Goal: Information Seeking & Learning: Learn about a topic

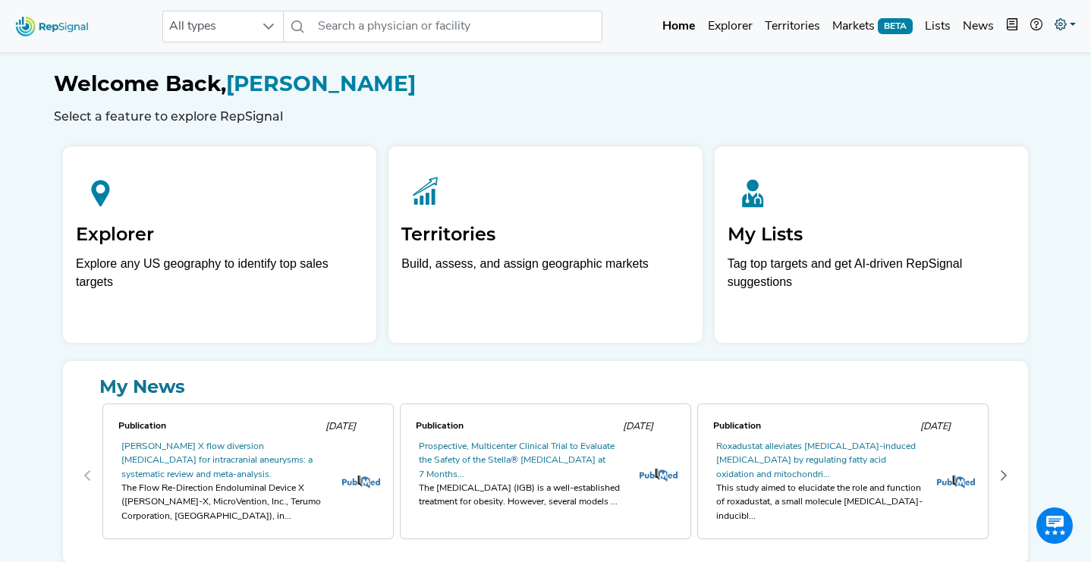
click at [1052, 25] on link at bounding box center [1064, 26] width 33 height 30
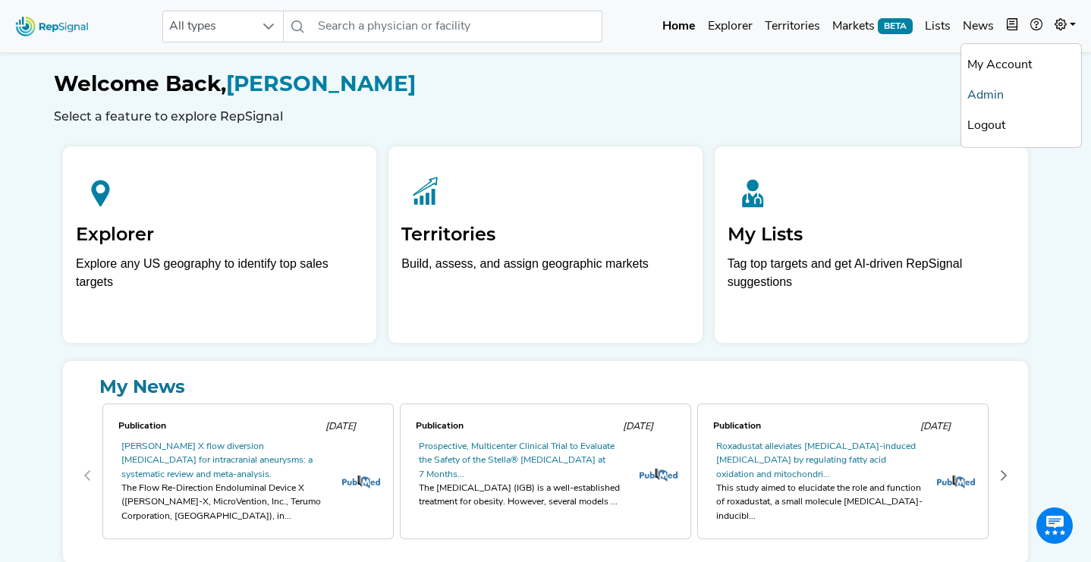
click at [1005, 97] on link "Admin" at bounding box center [1021, 95] width 120 height 30
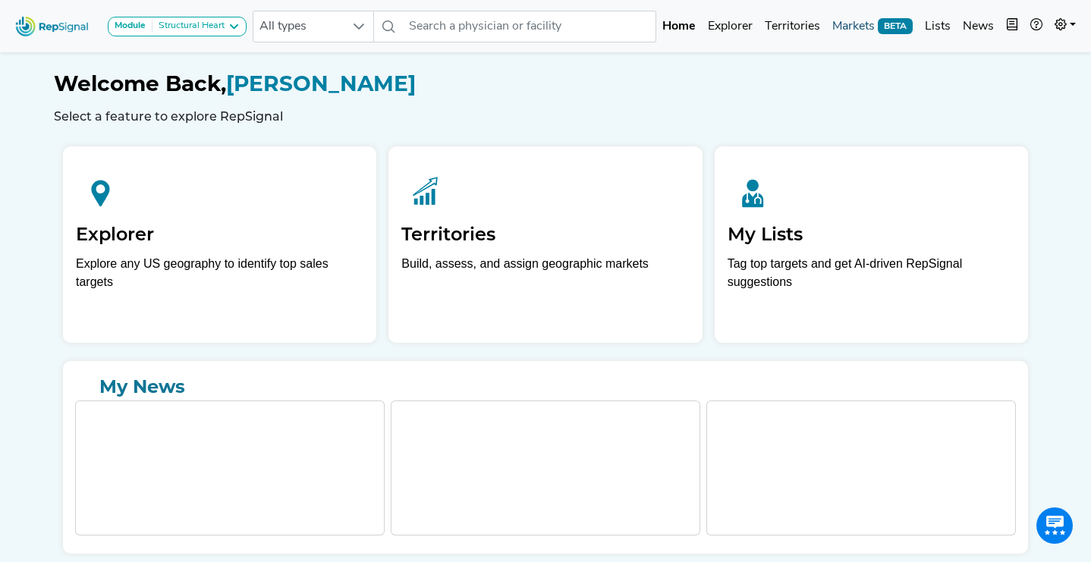
click at [873, 18] on link "Markets BETA" at bounding box center [872, 26] width 93 height 30
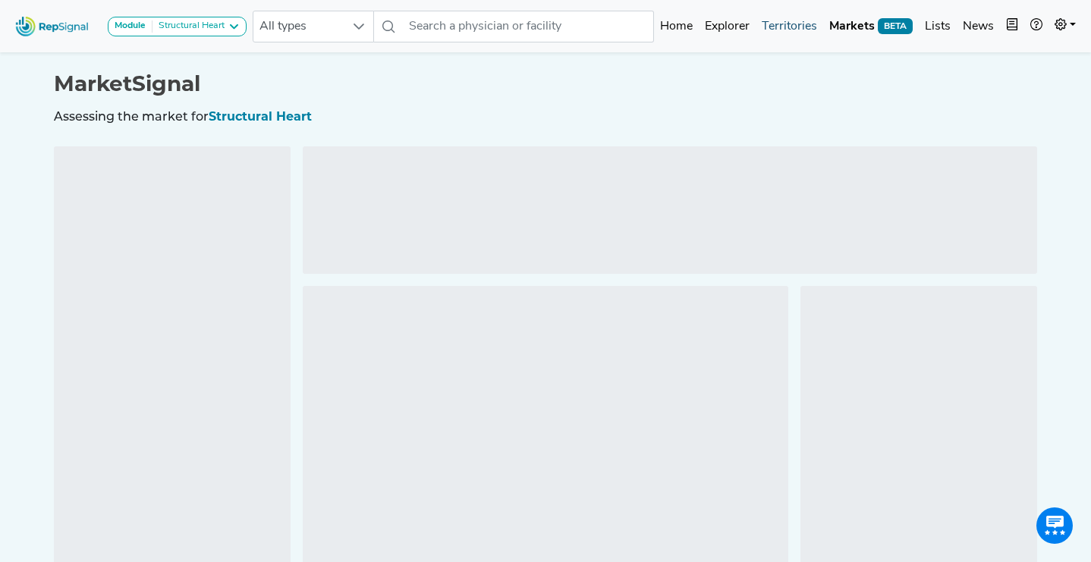
click at [799, 35] on link "Territories" at bounding box center [790, 26] width 68 height 30
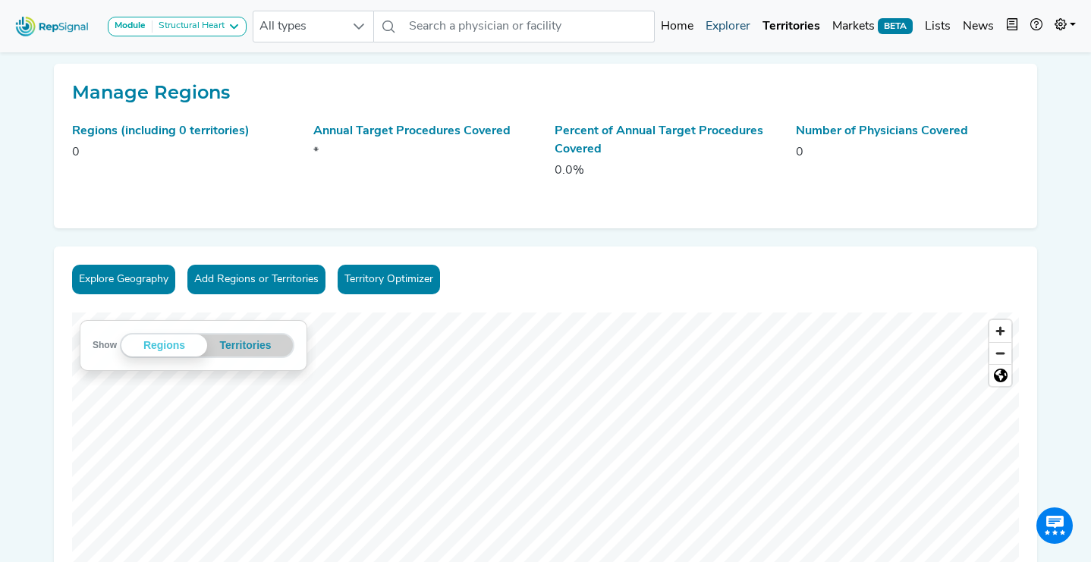
click at [748, 29] on link "Explorer" at bounding box center [727, 26] width 57 height 30
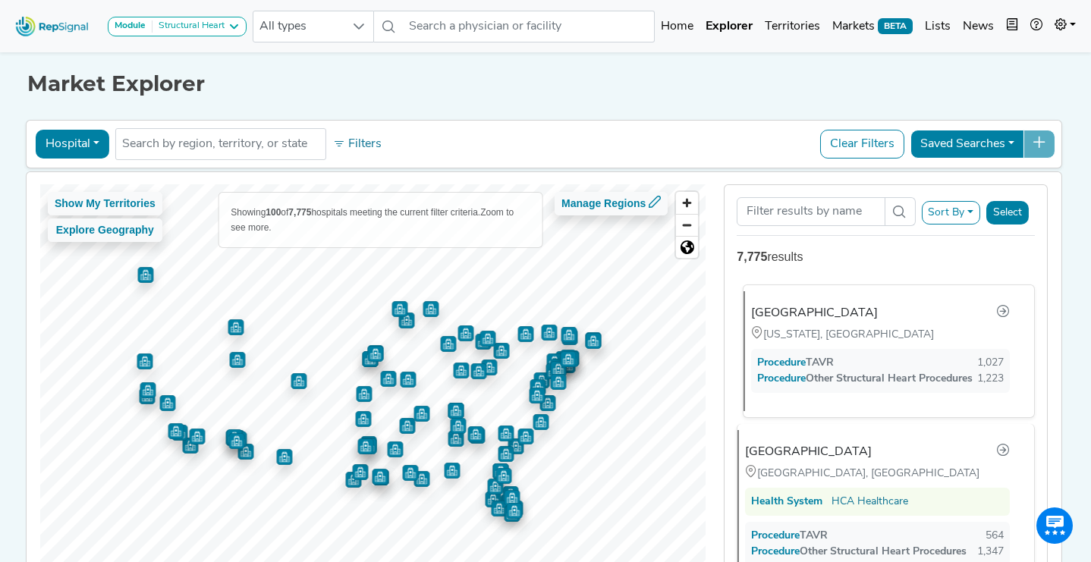
click at [765, 303] on div "[GEOGRAPHIC_DATA]" at bounding box center [880, 313] width 259 height 20
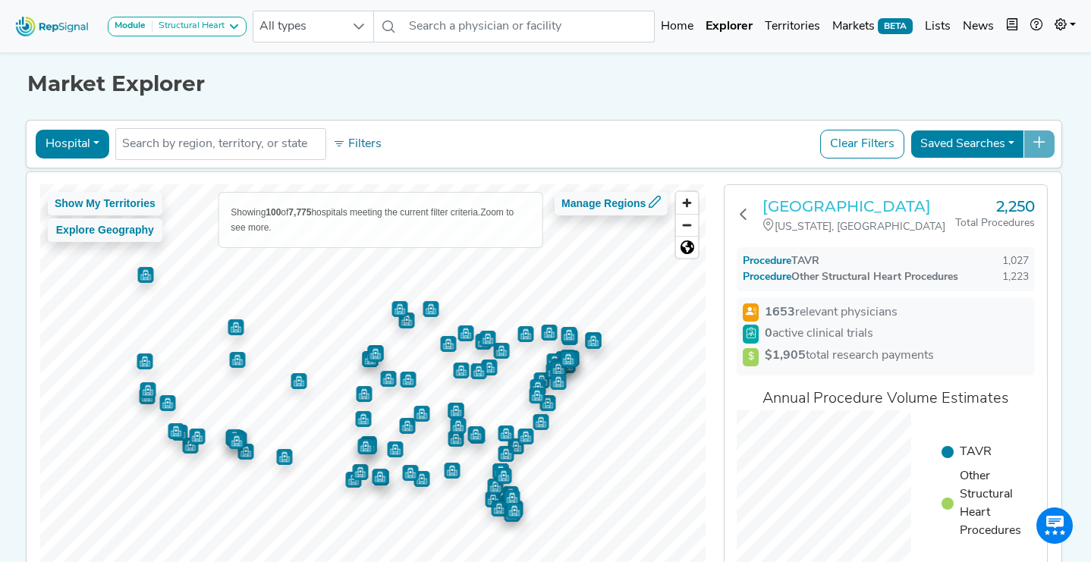
click at [815, 208] on h3 "[GEOGRAPHIC_DATA]" at bounding box center [858, 206] width 193 height 18
click at [1066, 23] on link at bounding box center [1064, 26] width 33 height 30
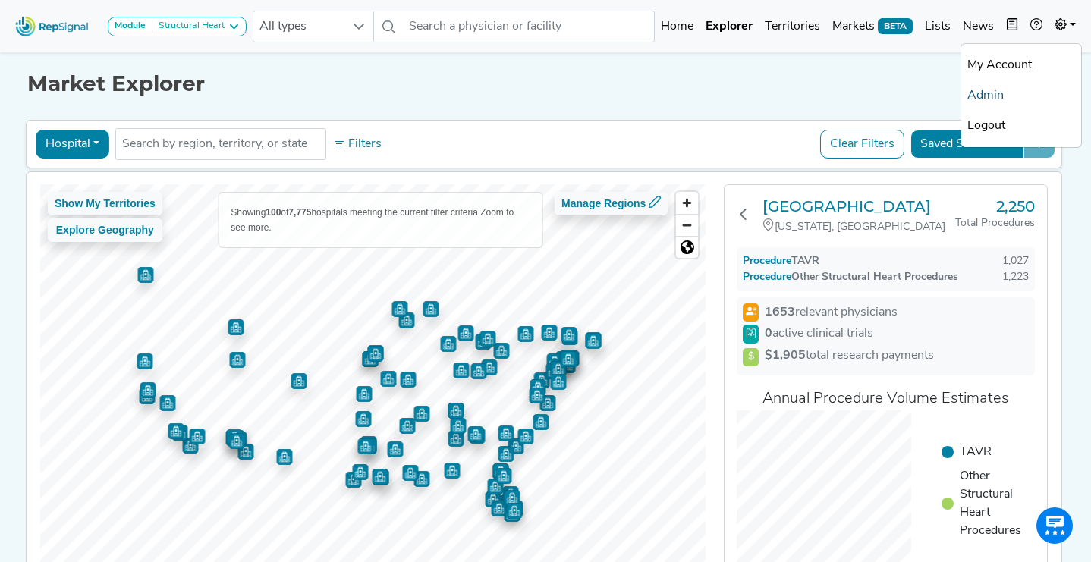
click at [992, 94] on link "Admin" at bounding box center [1021, 95] width 120 height 30
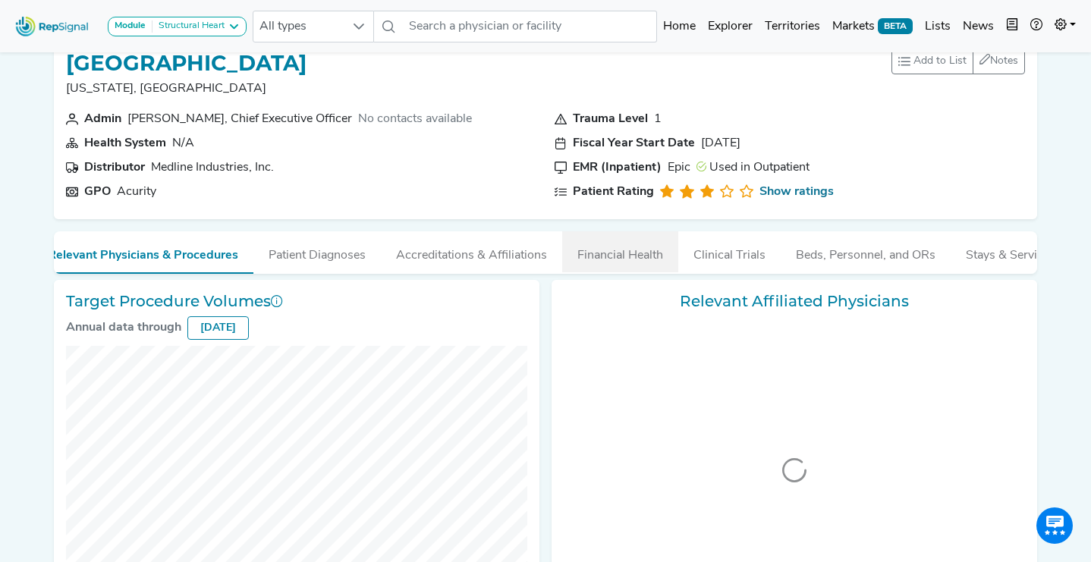
scroll to position [0, 1]
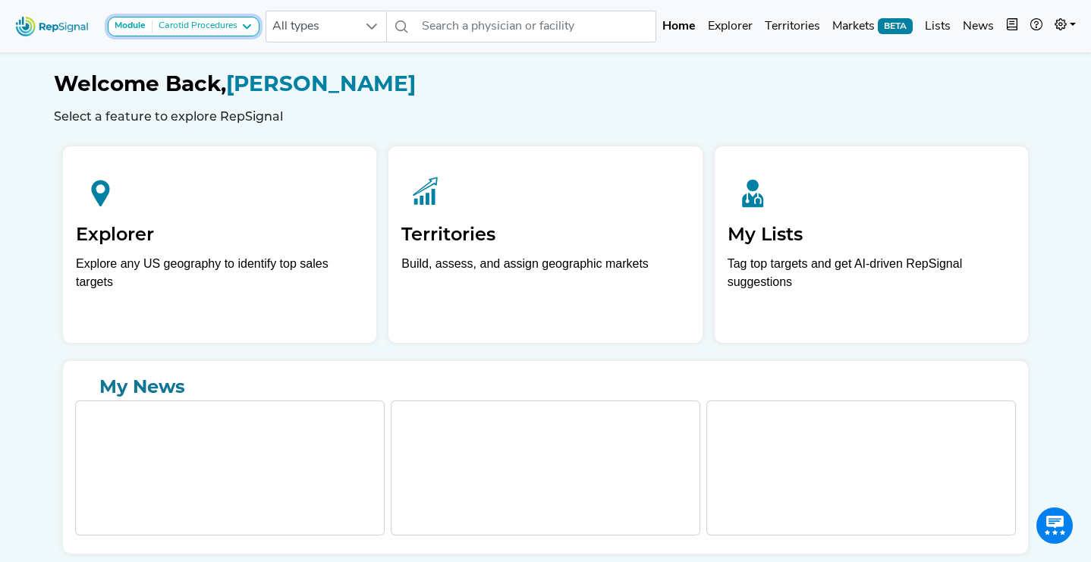
click at [240, 25] on div "Module Carotid Procedures" at bounding box center [184, 26] width 138 height 12
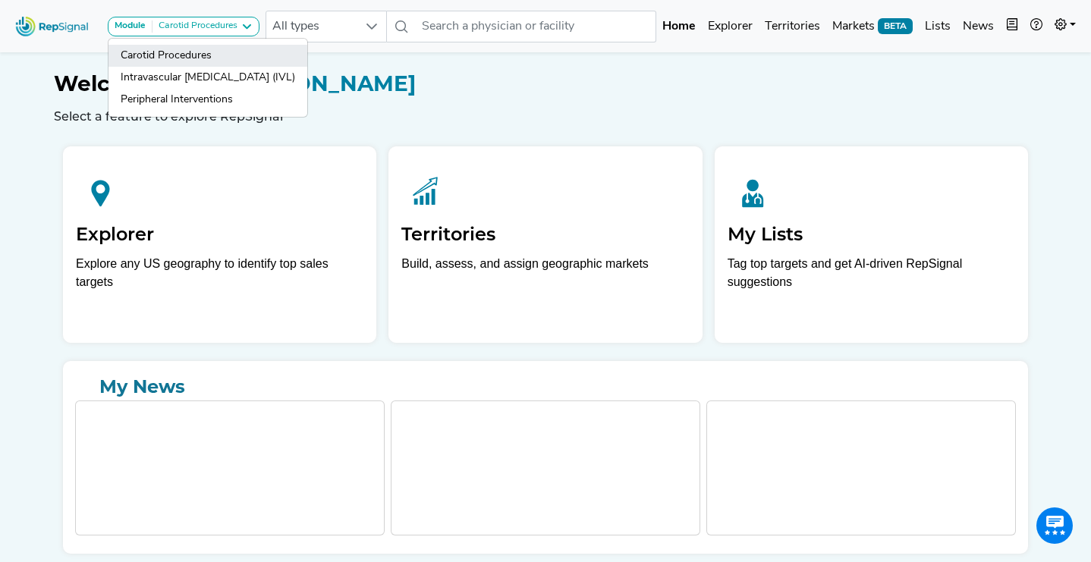
click at [240, 55] on link "Carotid Procedures" at bounding box center [207, 56] width 199 height 22
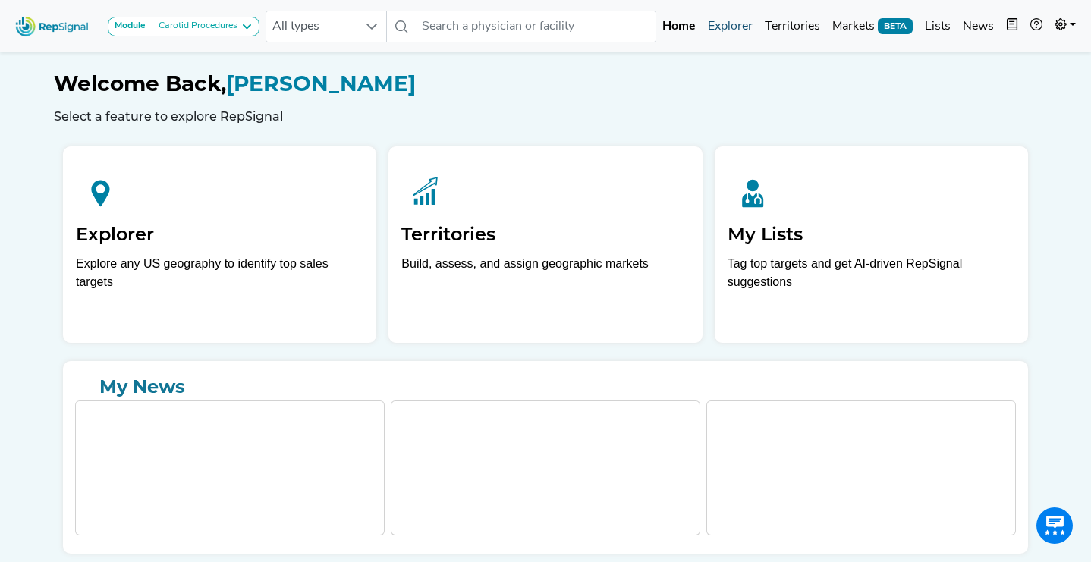
click at [717, 39] on link "Explorer" at bounding box center [730, 26] width 57 height 30
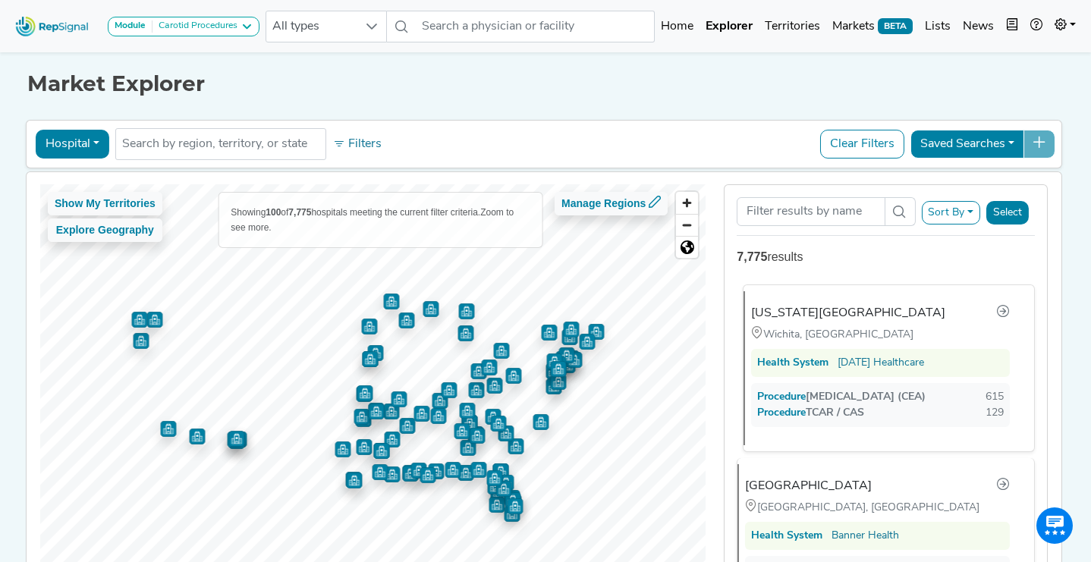
click at [785, 315] on div "Kansas Heart Hospital" at bounding box center [848, 313] width 194 height 18
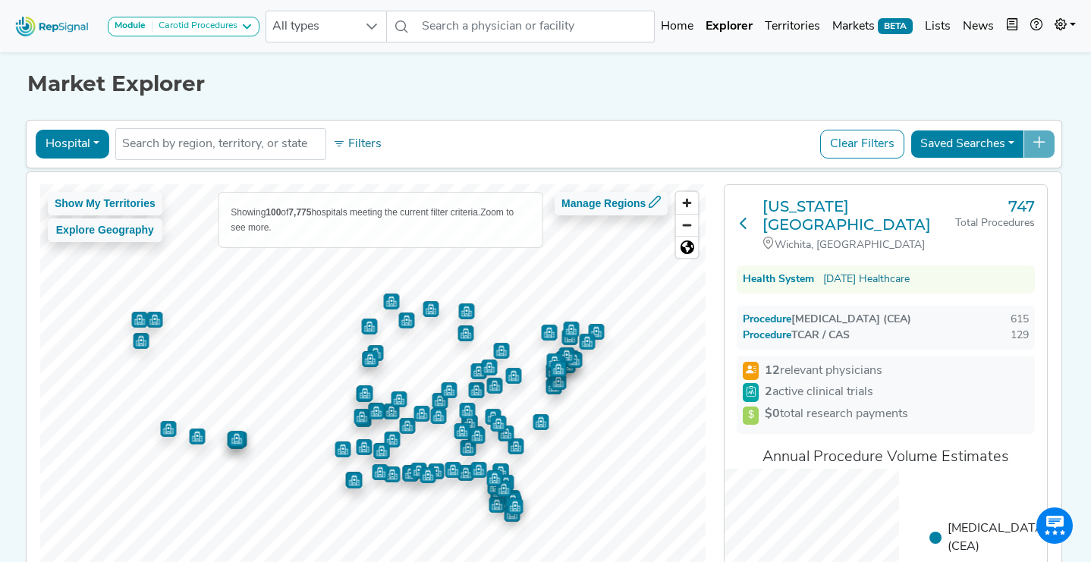
click at [746, 207] on button at bounding box center [744, 225] width 14 height 56
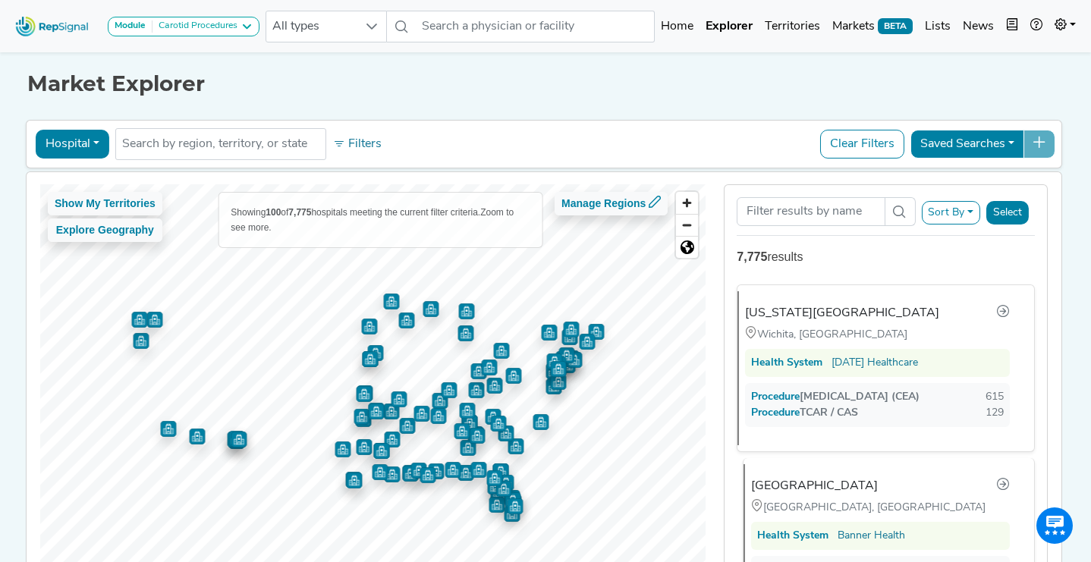
click at [783, 486] on div "Banner Heart Hospital" at bounding box center [814, 486] width 127 height 18
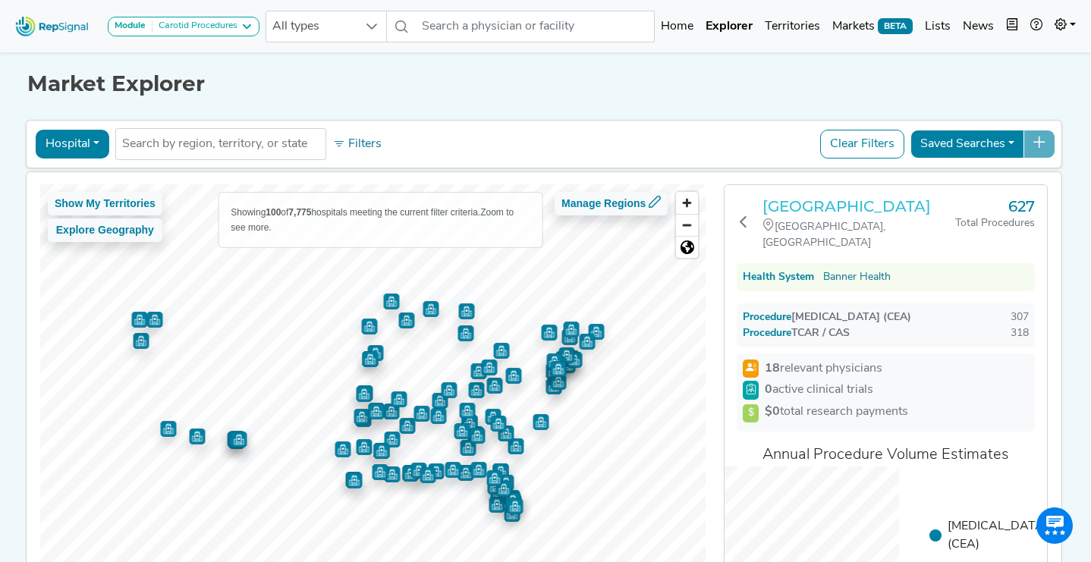
click at [799, 201] on h3 "Banner Heart Hospital" at bounding box center [858, 206] width 193 height 18
click at [222, 27] on div "Carotid Procedures" at bounding box center [194, 26] width 85 height 12
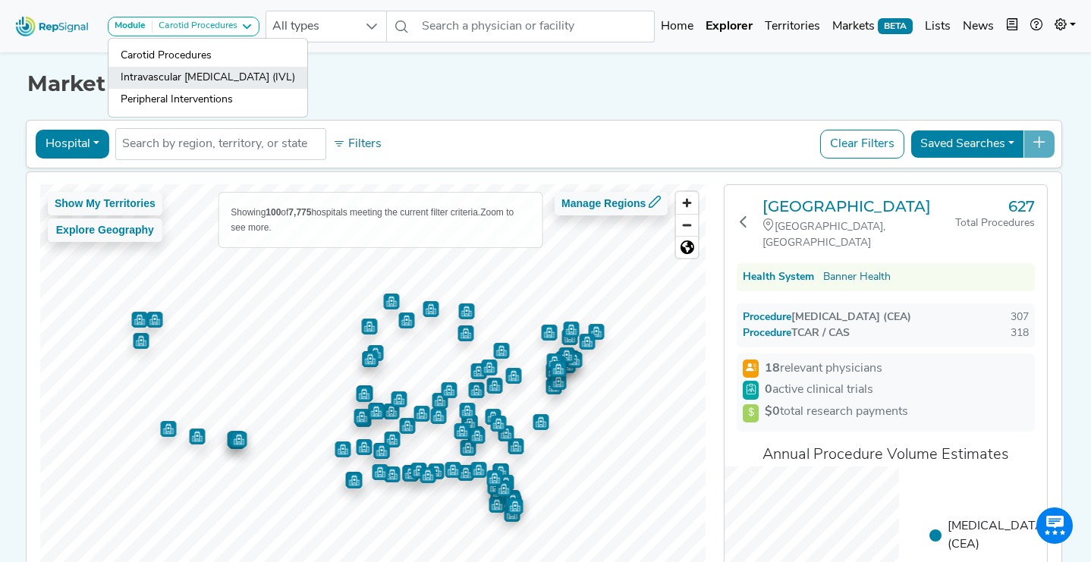
click at [220, 80] on link "Intravascular [MEDICAL_DATA] (IVL)" at bounding box center [207, 78] width 199 height 22
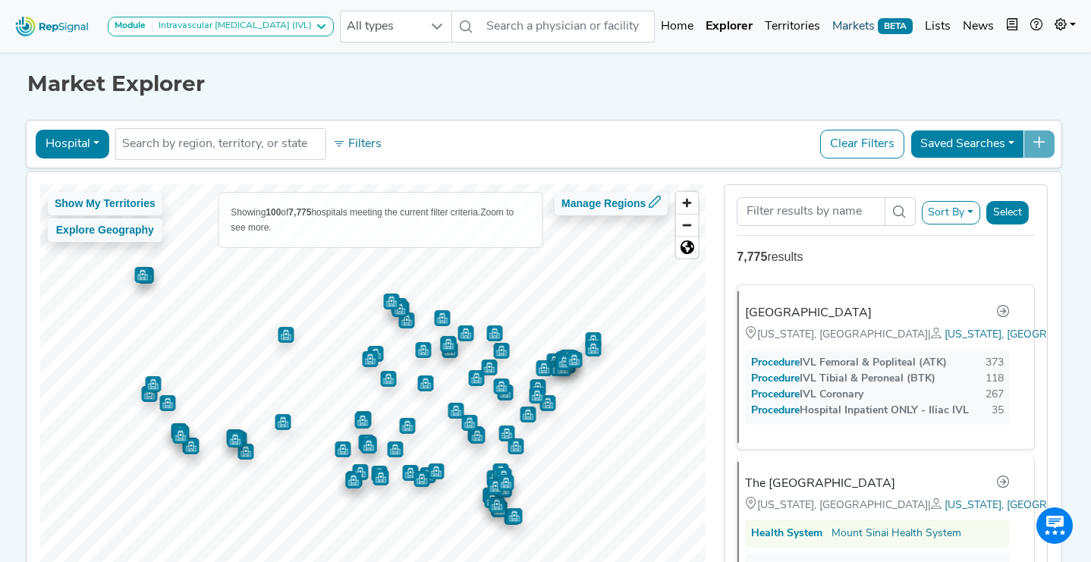
click at [855, 33] on link "Markets BETA" at bounding box center [872, 26] width 93 height 30
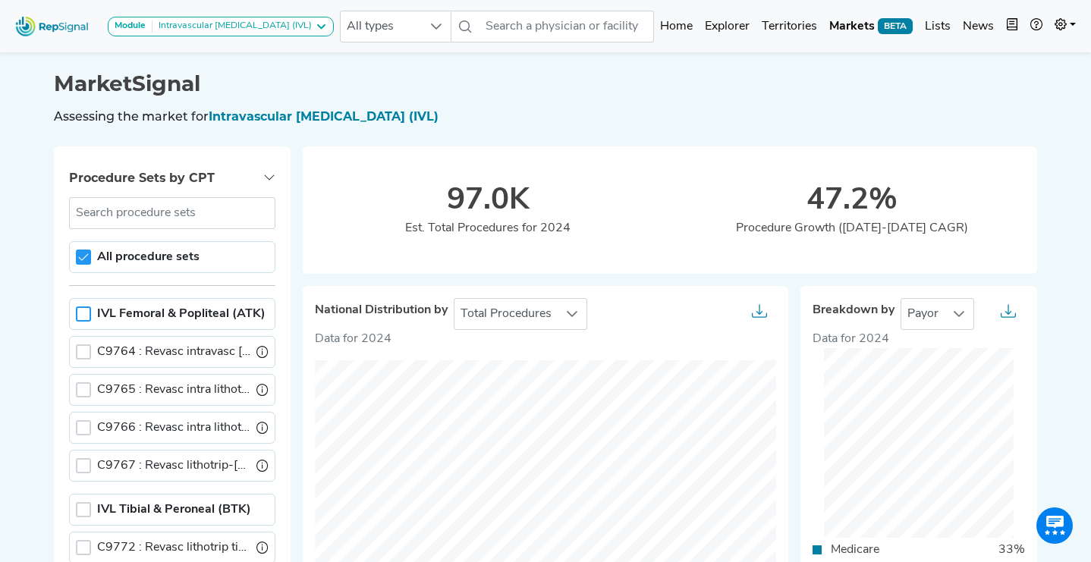
click at [81, 315] on div at bounding box center [83, 313] width 15 height 15
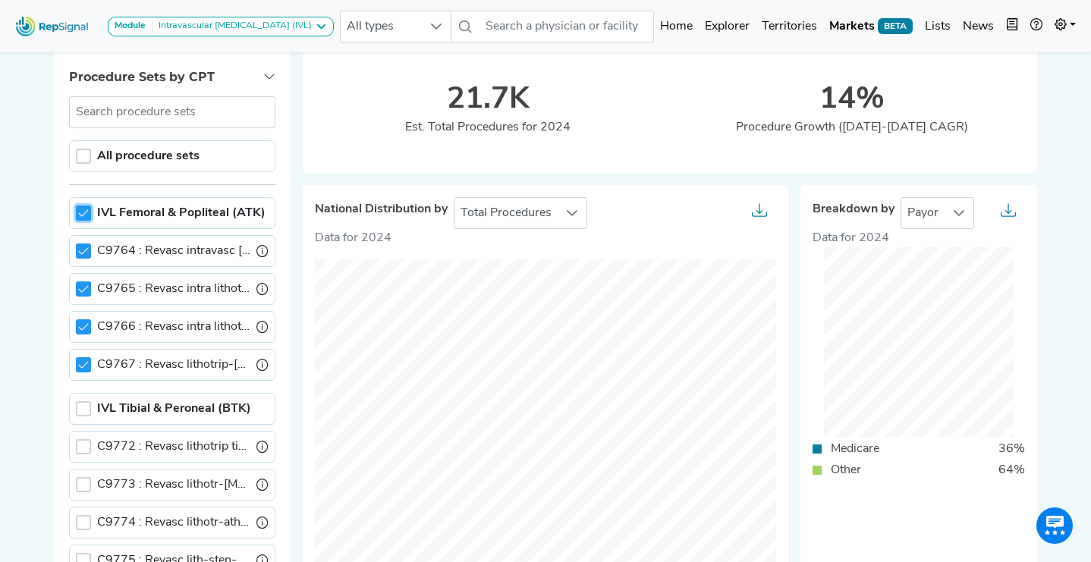
scroll to position [99, 0]
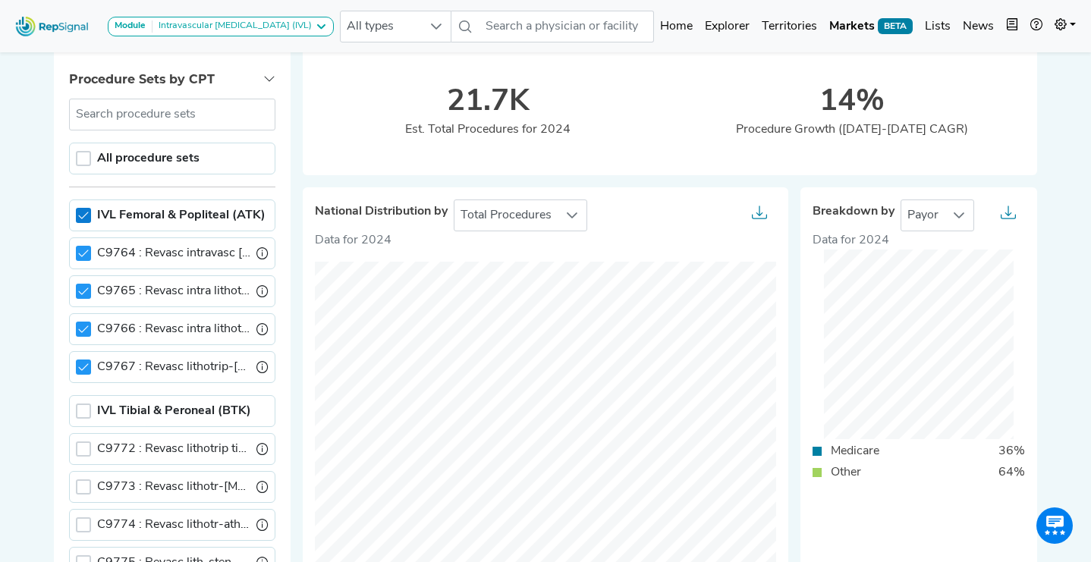
click at [86, 220] on icon at bounding box center [83, 215] width 11 height 11
click at [86, 221] on div at bounding box center [83, 215] width 15 height 15
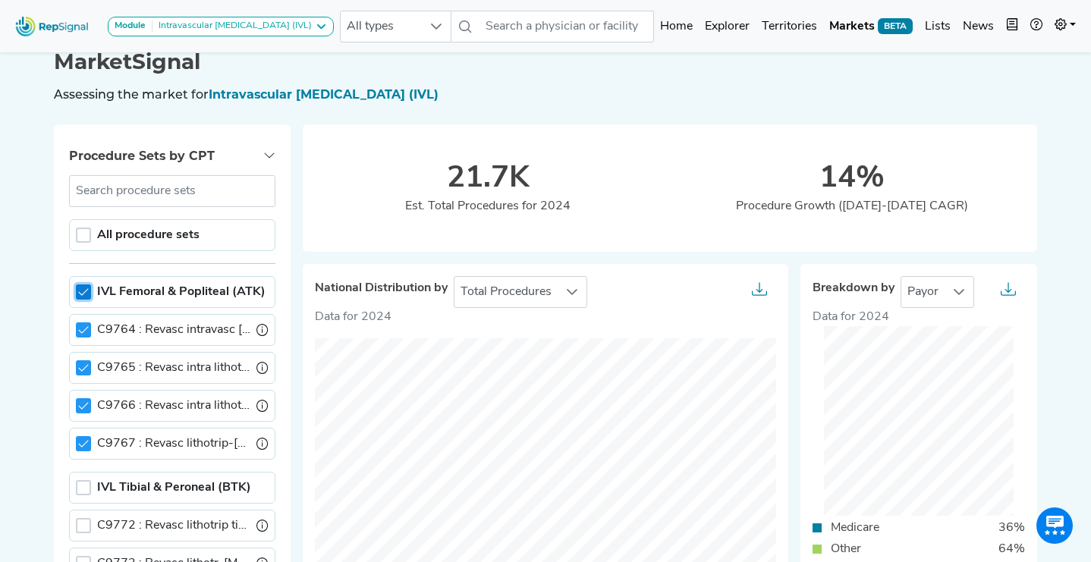
scroll to position [0, 0]
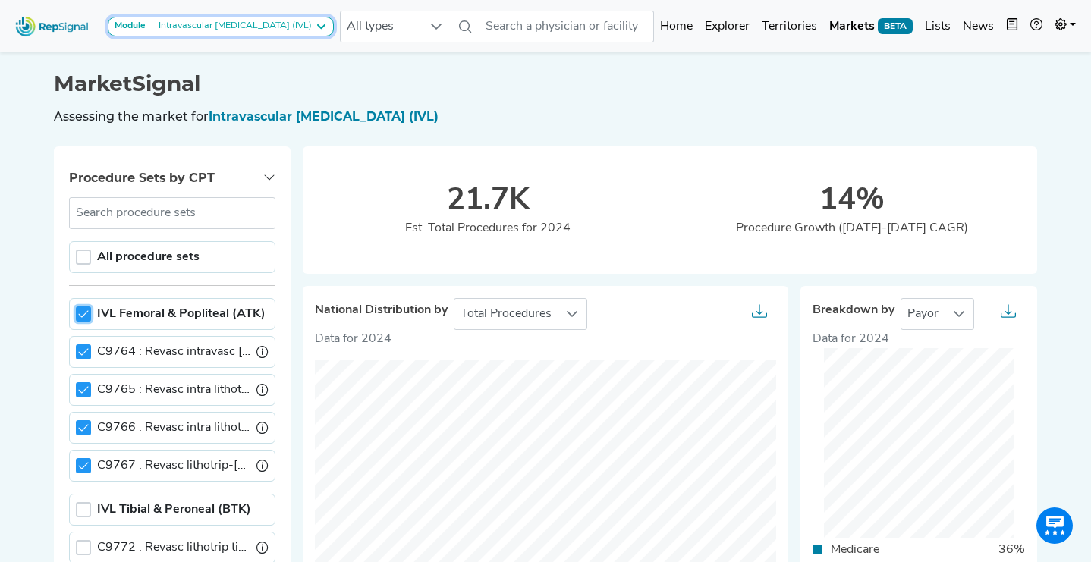
click at [242, 29] on div "Intravascular [MEDICAL_DATA] (IVL)" at bounding box center [231, 26] width 159 height 12
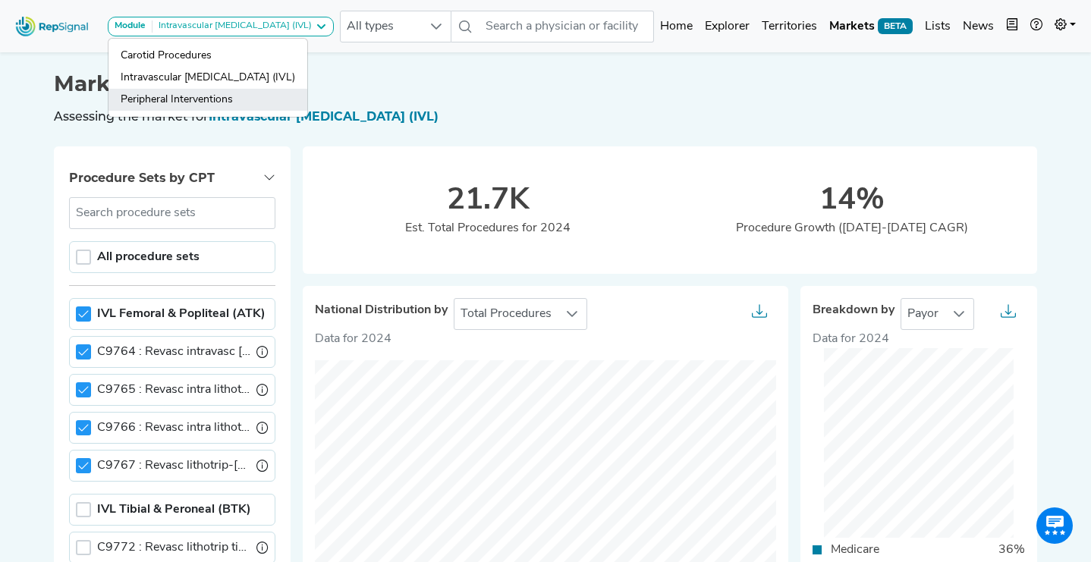
click at [218, 102] on link "Peripheral Interventions" at bounding box center [207, 100] width 199 height 22
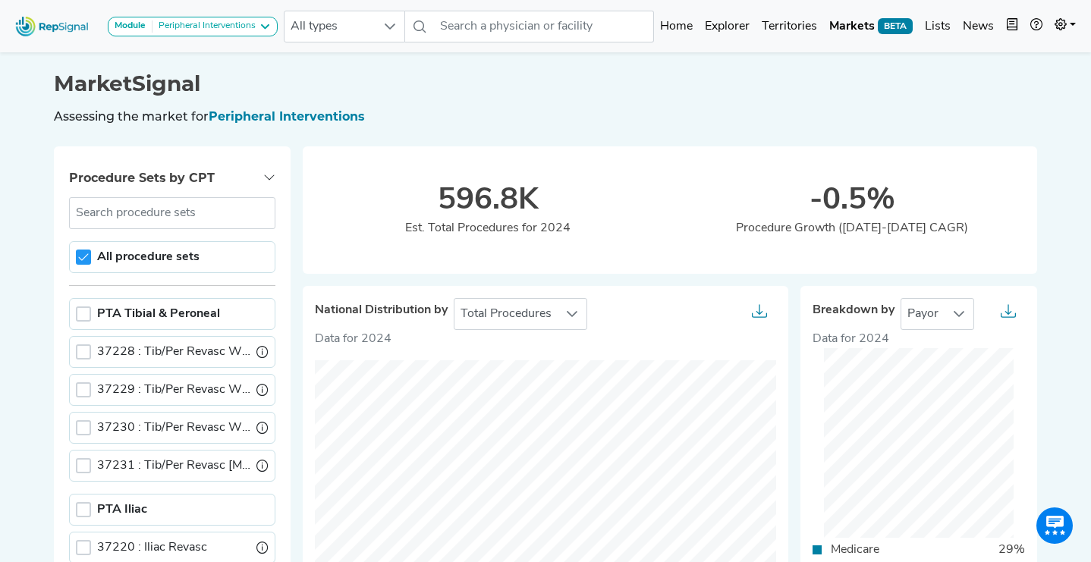
click at [252, 14] on div "Module Peripheral Interventions Carotid Procedures Intravascular Lithotripsy (I…" at bounding box center [146, 26] width 275 height 40
click at [247, 27] on div "Peripheral Interventions" at bounding box center [203, 26] width 103 height 12
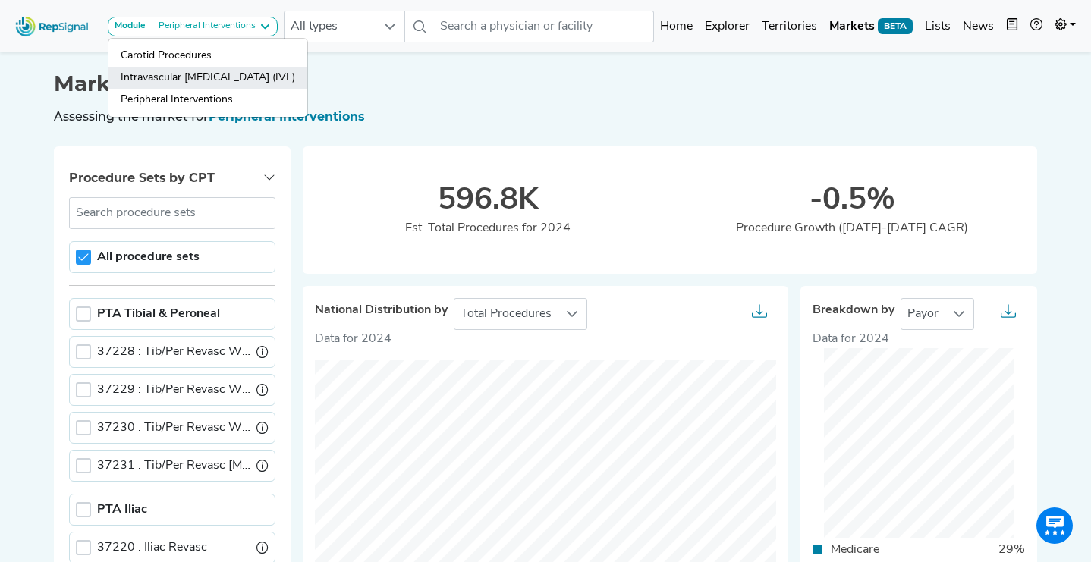
click at [223, 72] on link "Intravascular [MEDICAL_DATA] (IVL)" at bounding box center [207, 78] width 199 height 22
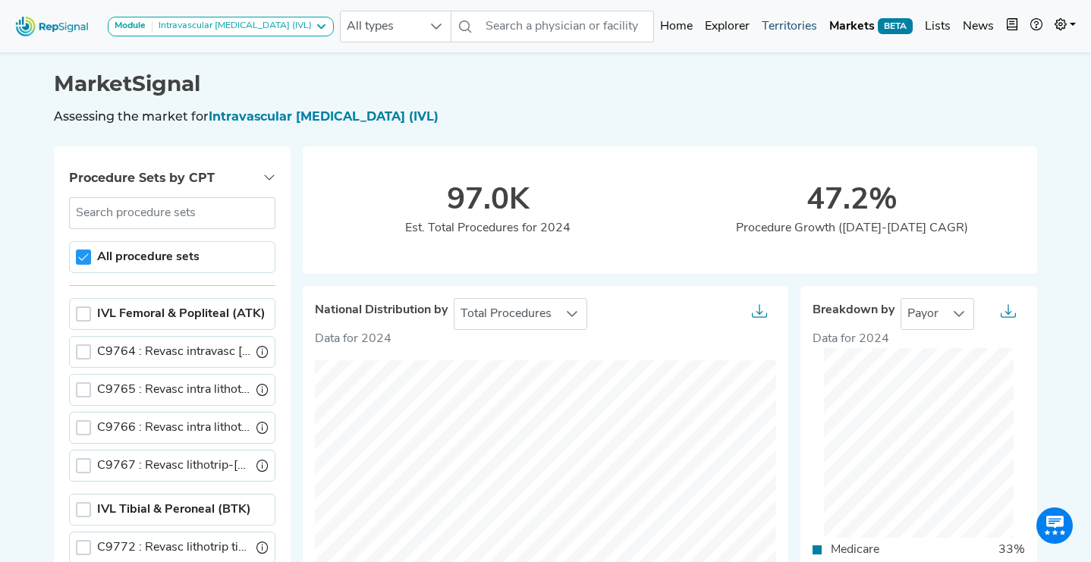
click at [803, 24] on link "Territories" at bounding box center [790, 26] width 68 height 30
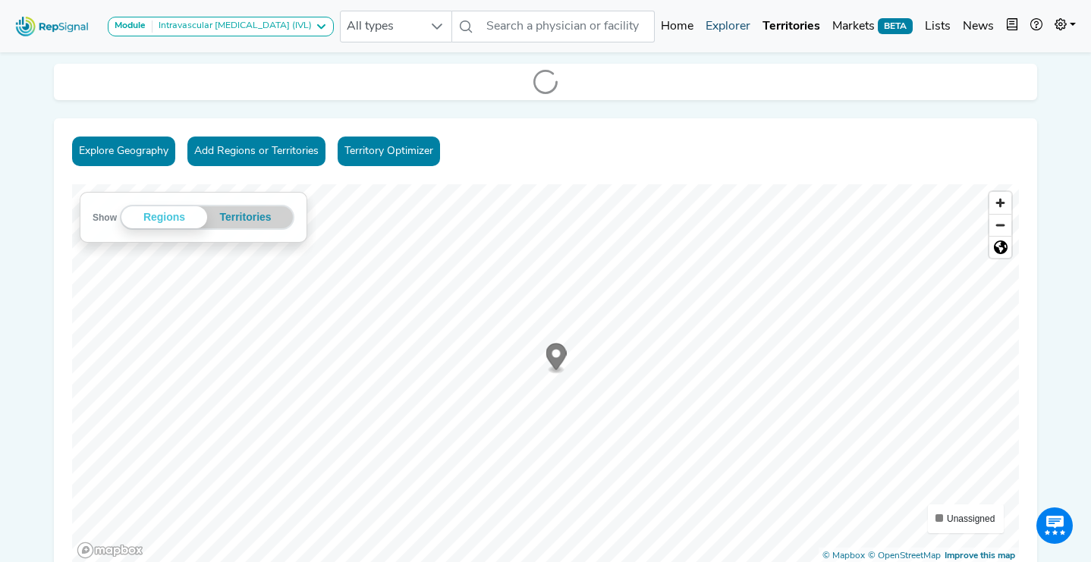
click at [731, 25] on link "Explorer" at bounding box center [727, 26] width 57 height 30
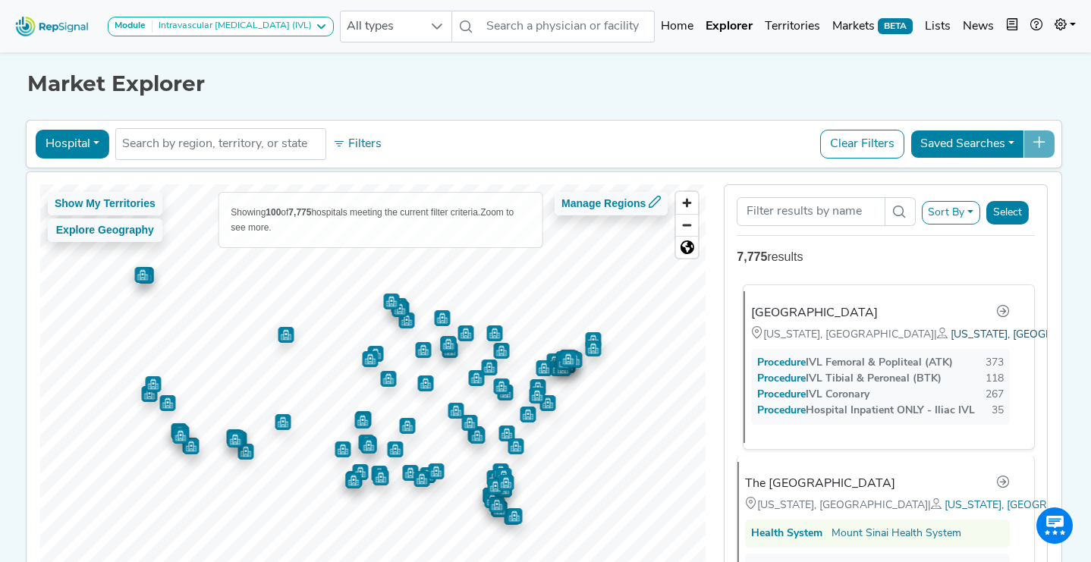
click at [951, 334] on span "New York, NY" at bounding box center [1036, 334] width 171 height 11
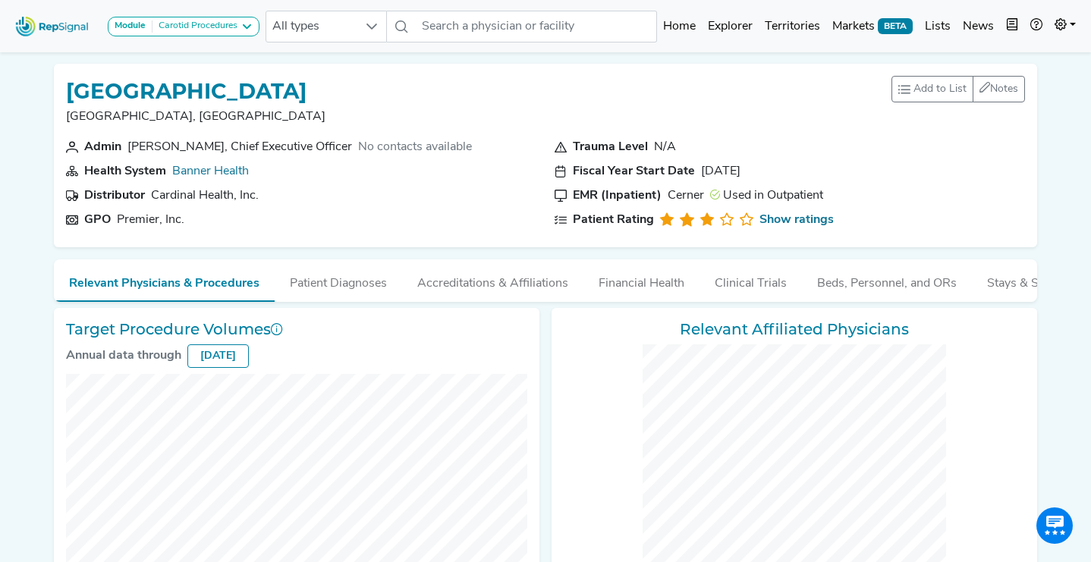
checkbox input "false"
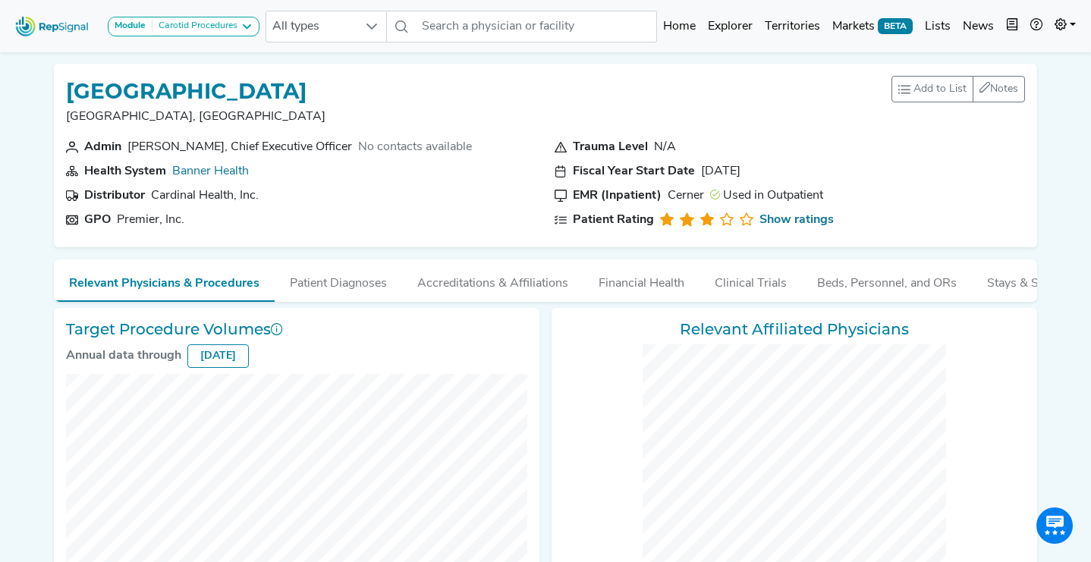
checkbox input "false"
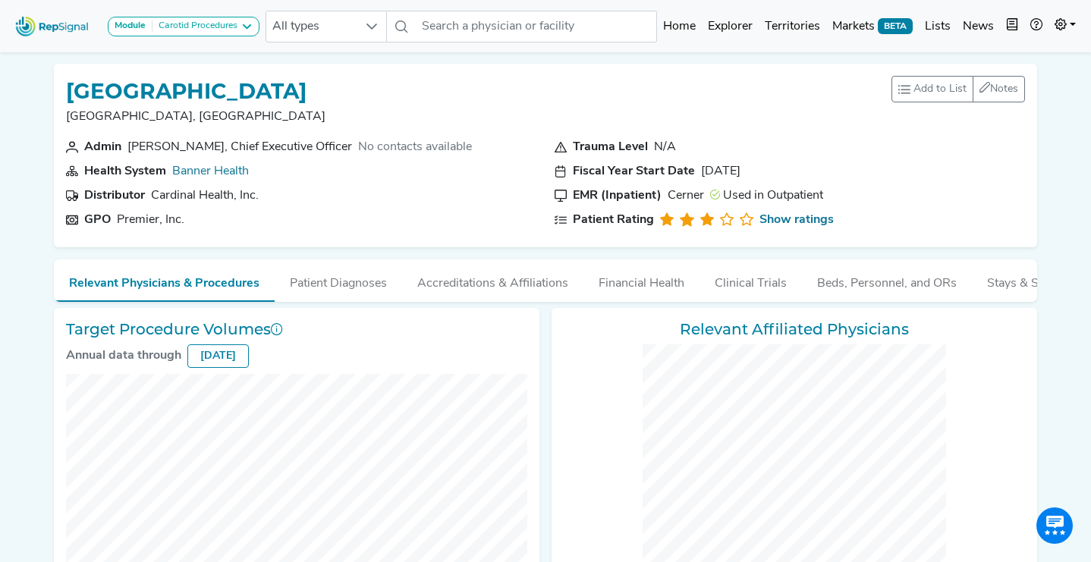
checkbox input "false"
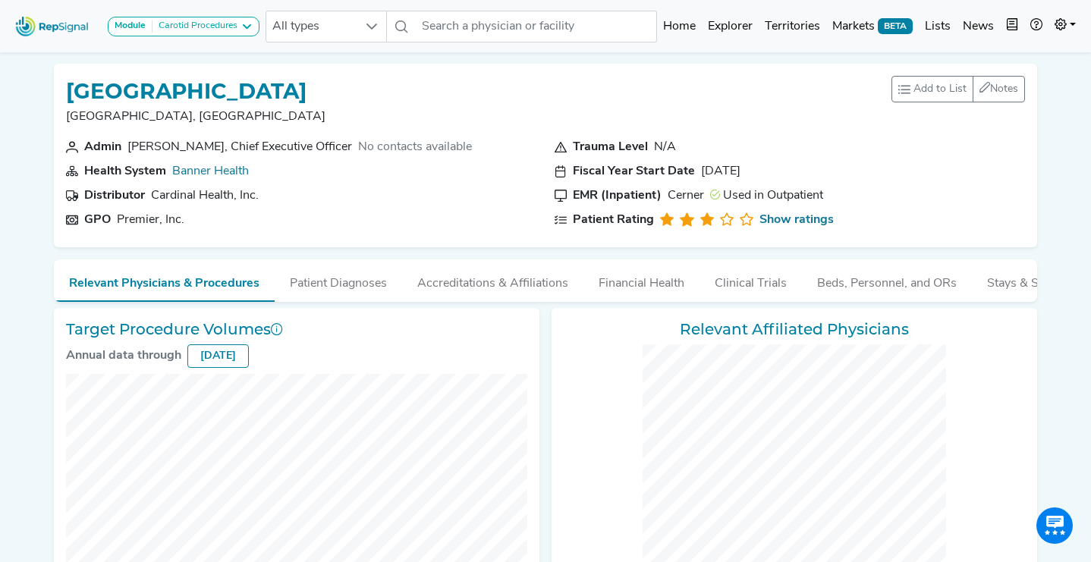
checkbox input "false"
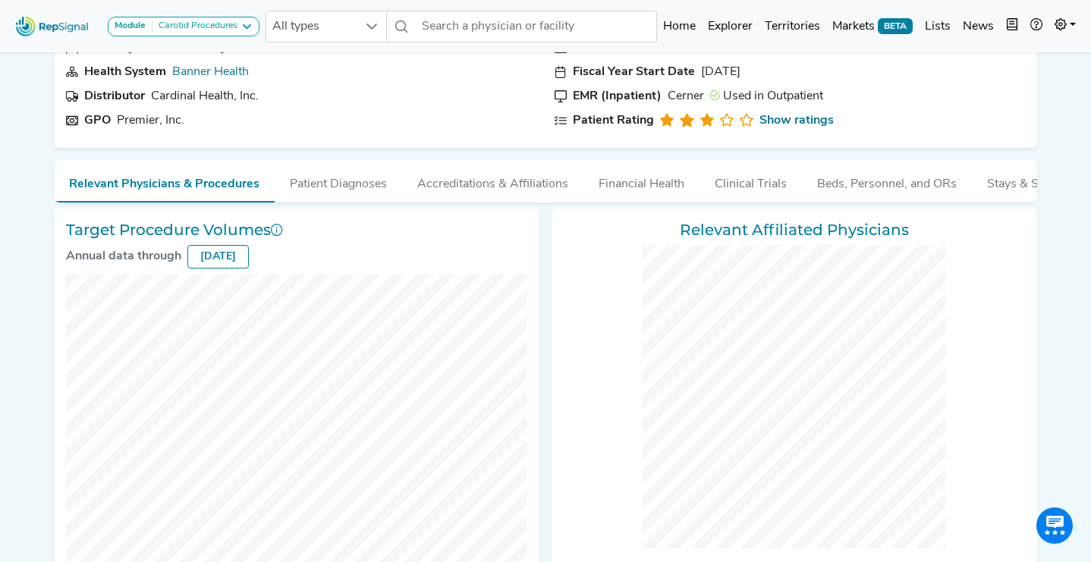
scroll to position [204, 0]
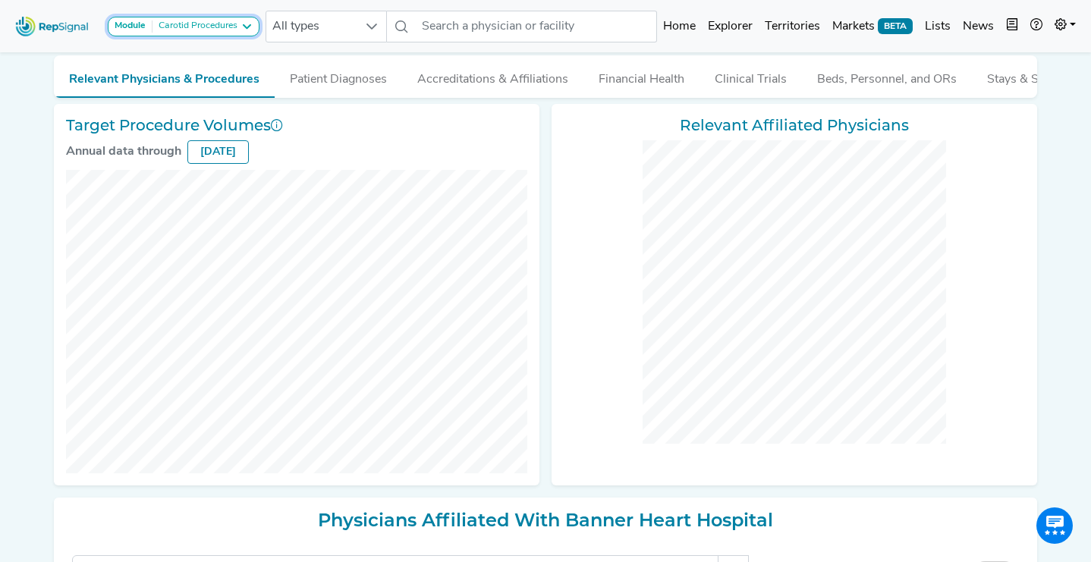
click at [239, 29] on div "Module Carotid Procedures" at bounding box center [184, 26] width 138 height 12
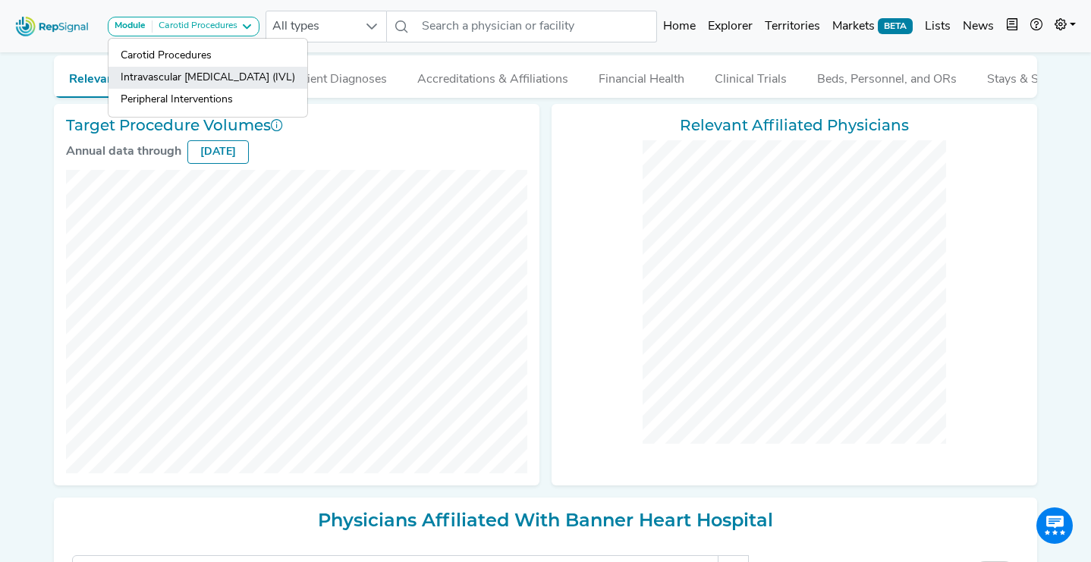
click at [212, 77] on link "Intravascular [MEDICAL_DATA] (IVL)" at bounding box center [207, 78] width 199 height 22
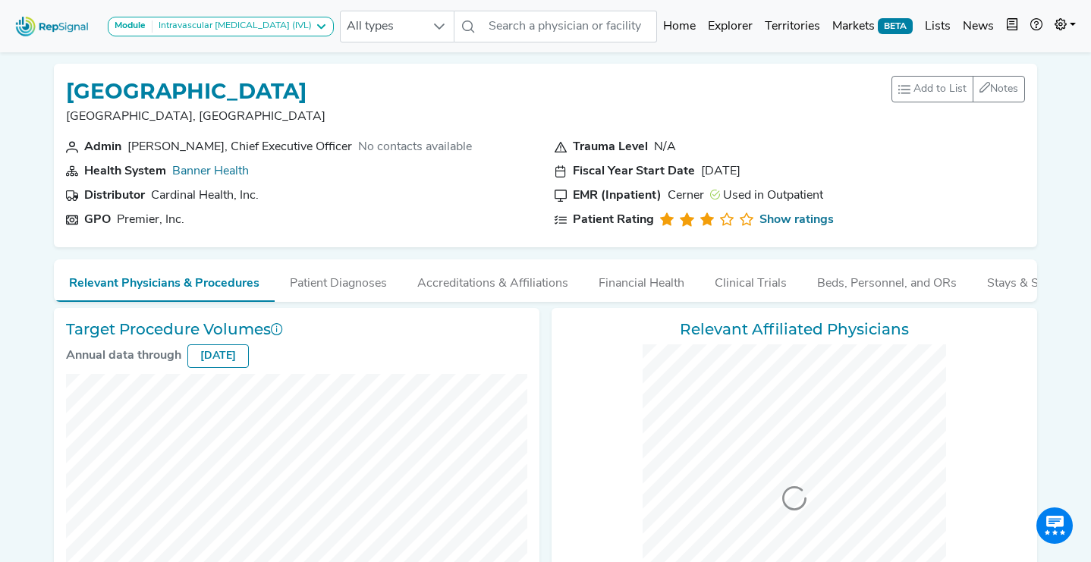
scroll to position [1, 0]
checkbox input "false"
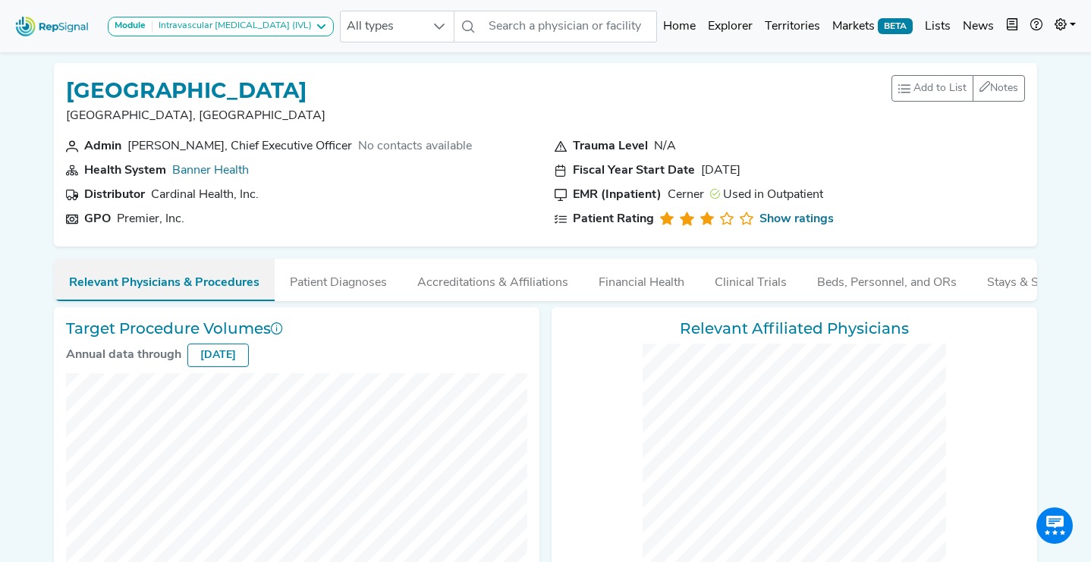
checkbox input "false"
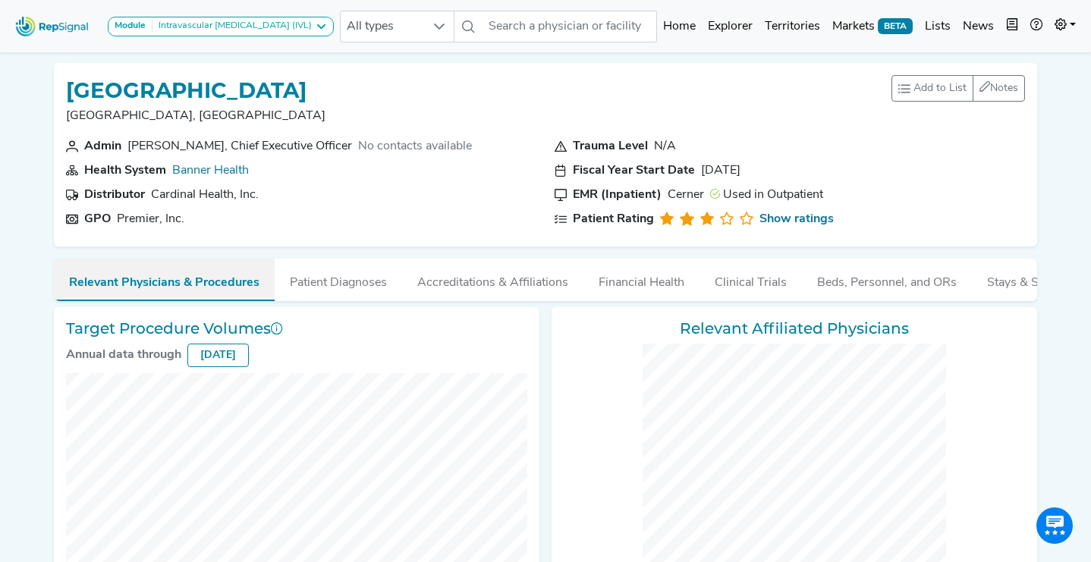
checkbox input "false"
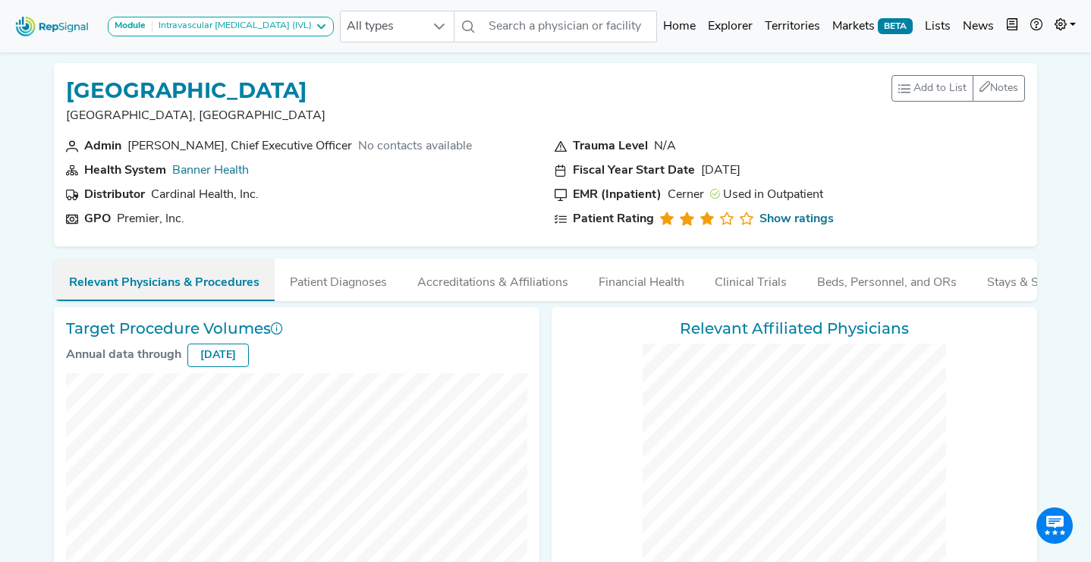
checkbox input "false"
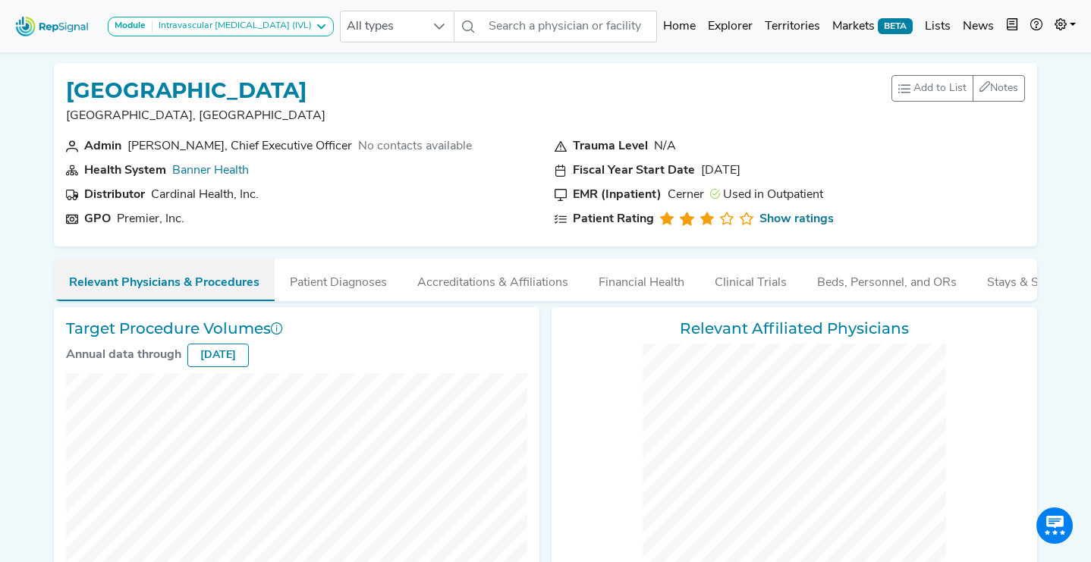
checkbox input "false"
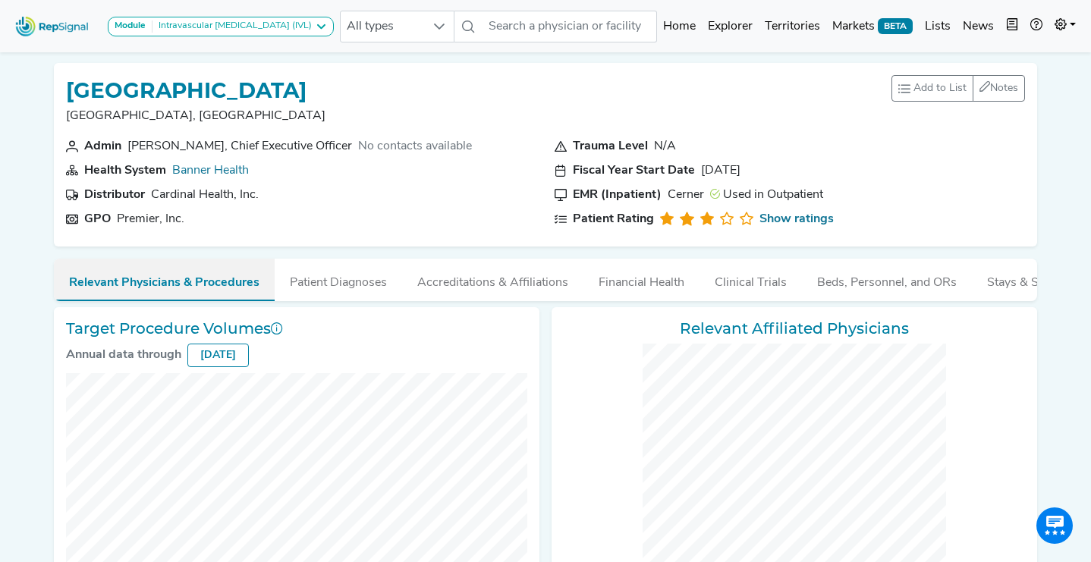
checkbox input "false"
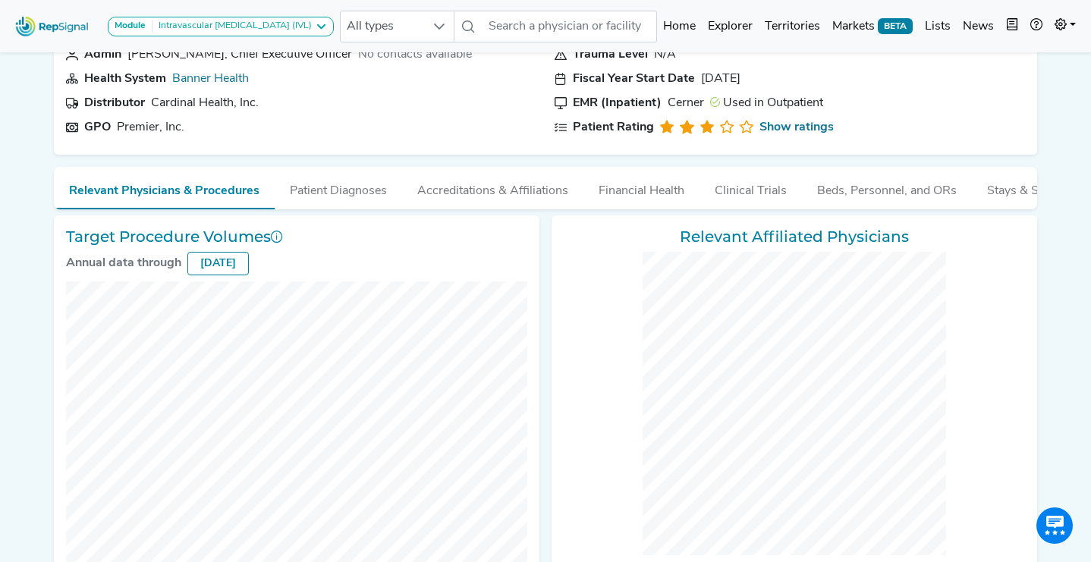
scroll to position [0, 7]
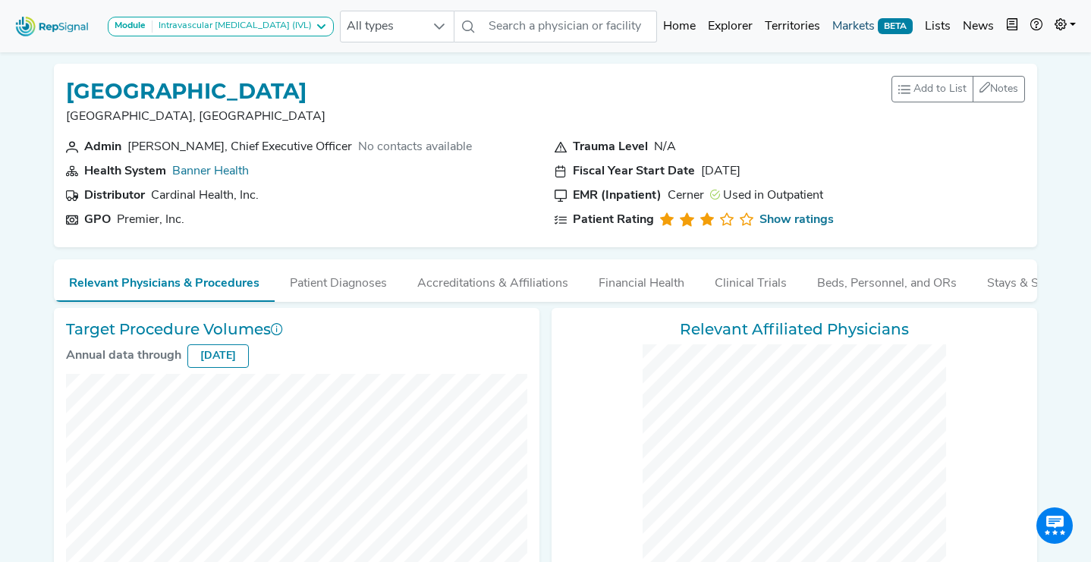
click at [844, 34] on link "Markets BETA" at bounding box center [872, 26] width 93 height 30
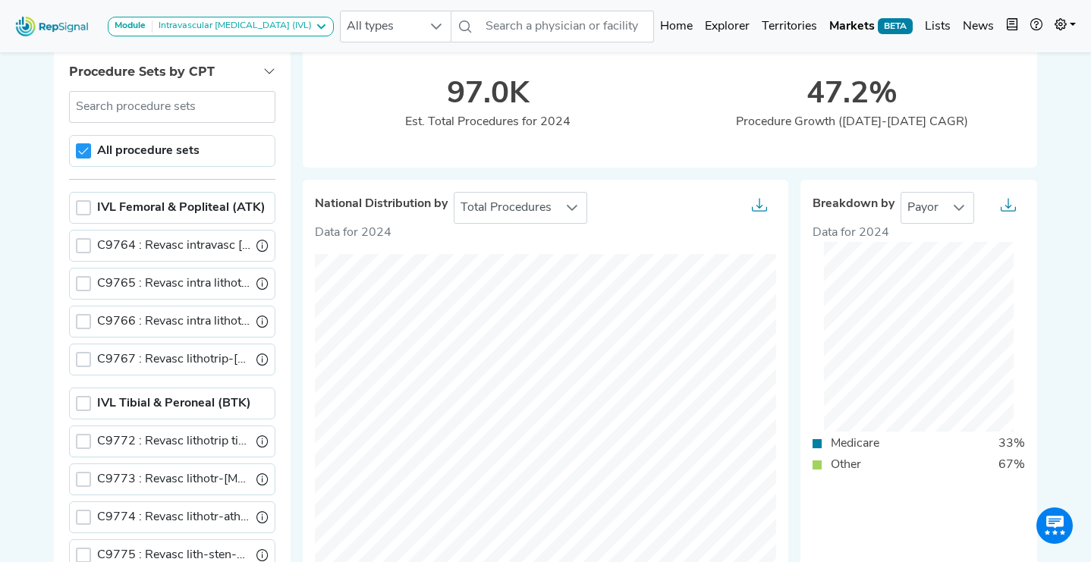
scroll to position [113, 7]
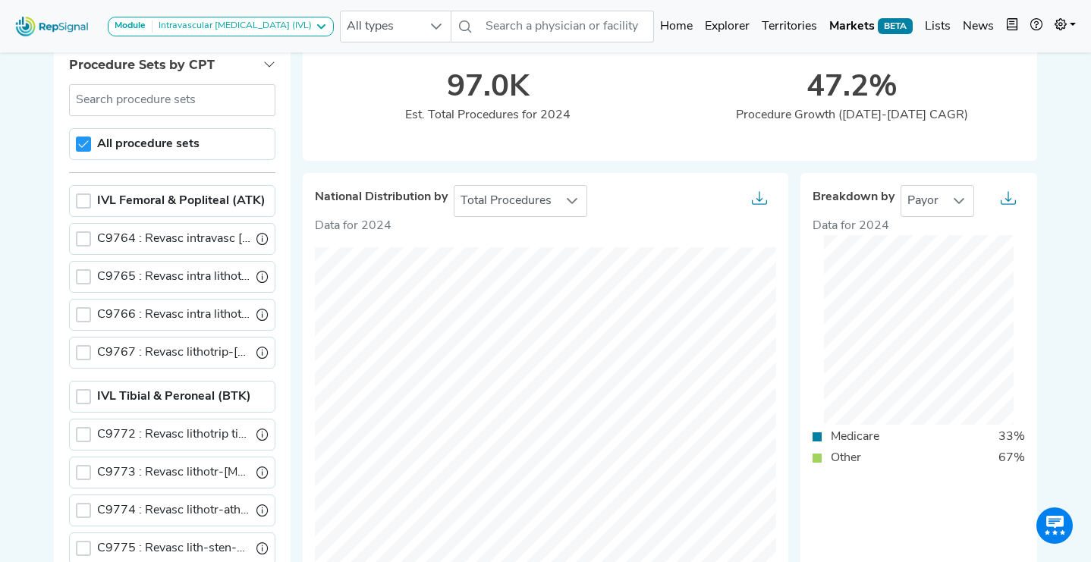
click at [109, 144] on label "All procedure sets" at bounding box center [148, 144] width 102 height 18
click at [80, 143] on input "All procedure sets" at bounding box center [80, 143] width 0 height 0
click at [76, 202] on div at bounding box center [83, 200] width 15 height 15
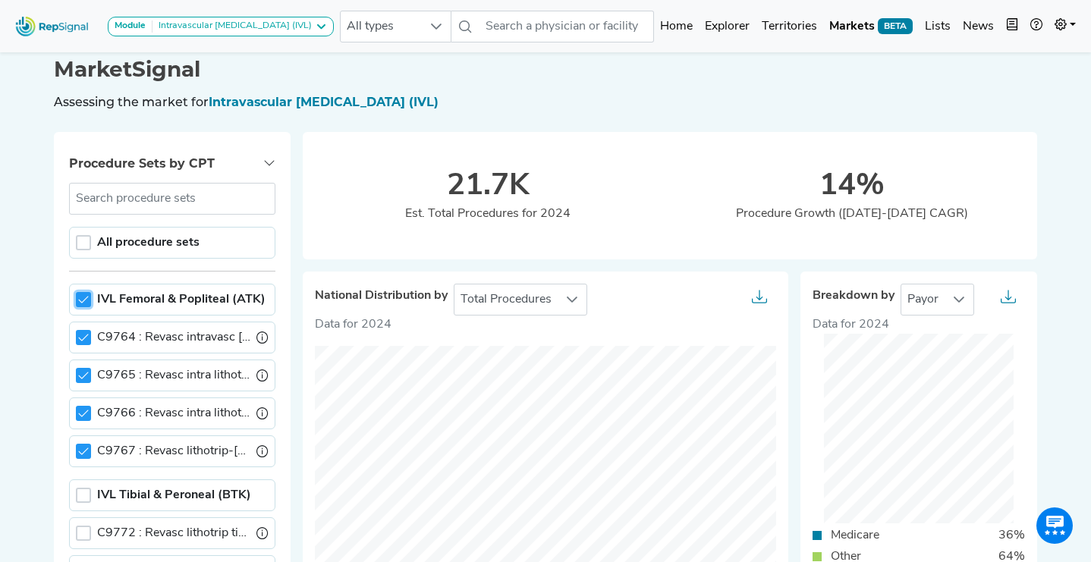
scroll to position [0, 7]
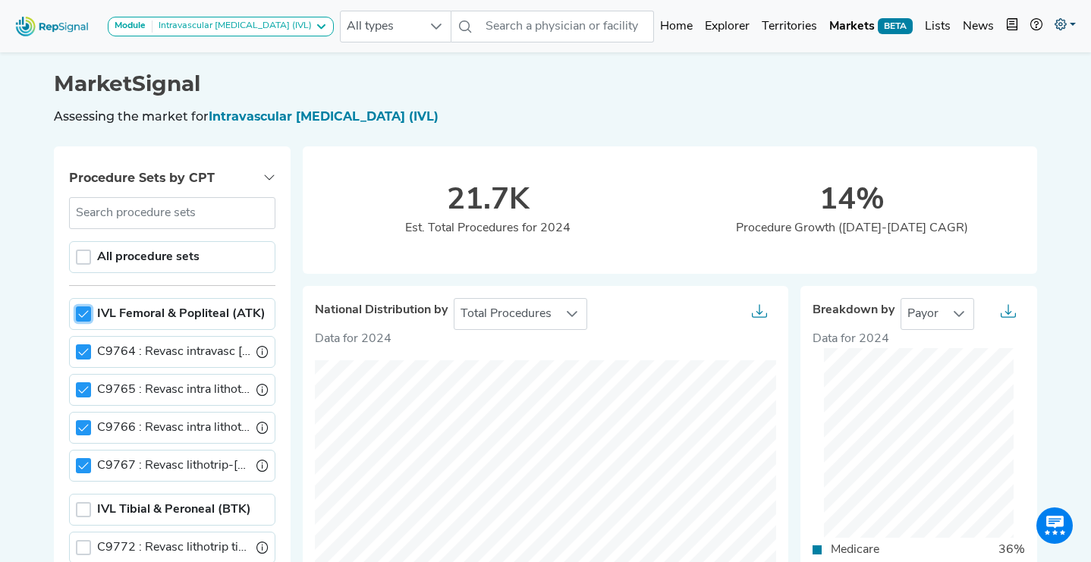
click at [1068, 22] on link at bounding box center [1064, 26] width 33 height 30
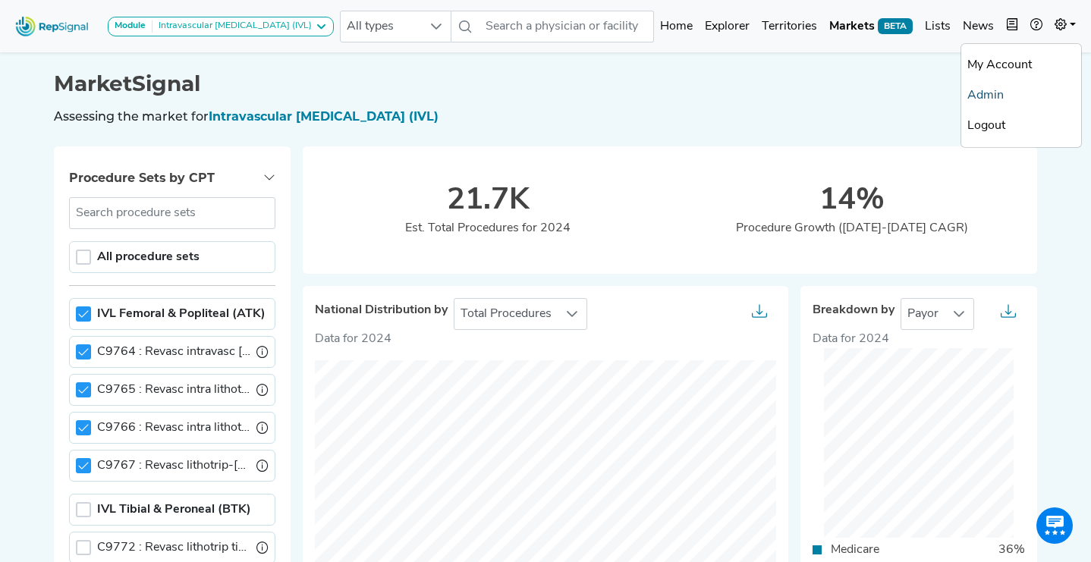
click at [1018, 93] on link "Admin" at bounding box center [1021, 95] width 120 height 30
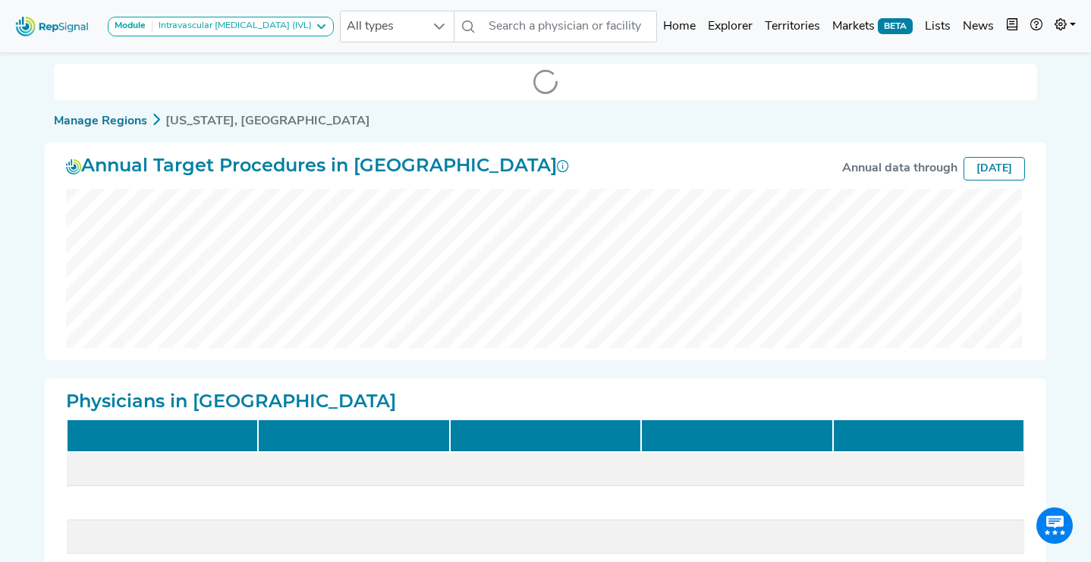
click at [796, 26] on link "Territories" at bounding box center [793, 26] width 68 height 30
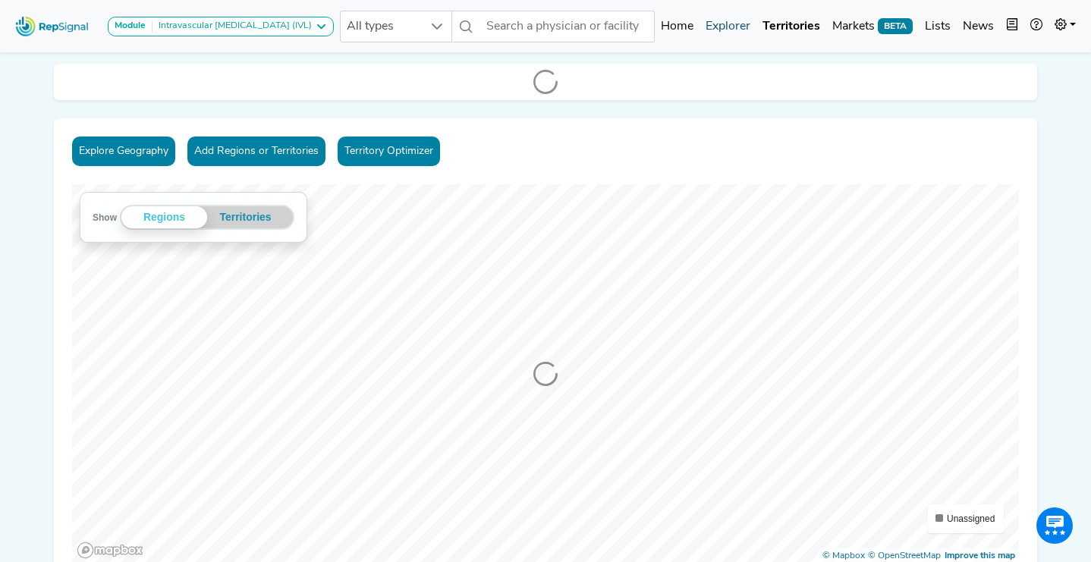
click at [743, 32] on link "Explorer" at bounding box center [727, 26] width 57 height 30
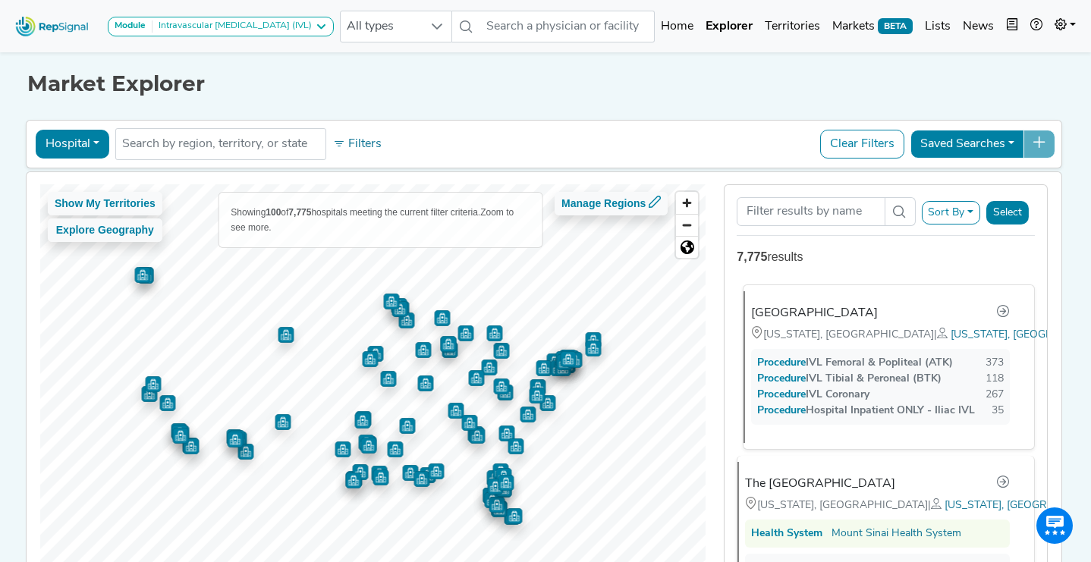
click at [805, 315] on div "[GEOGRAPHIC_DATA]" at bounding box center [814, 313] width 127 height 18
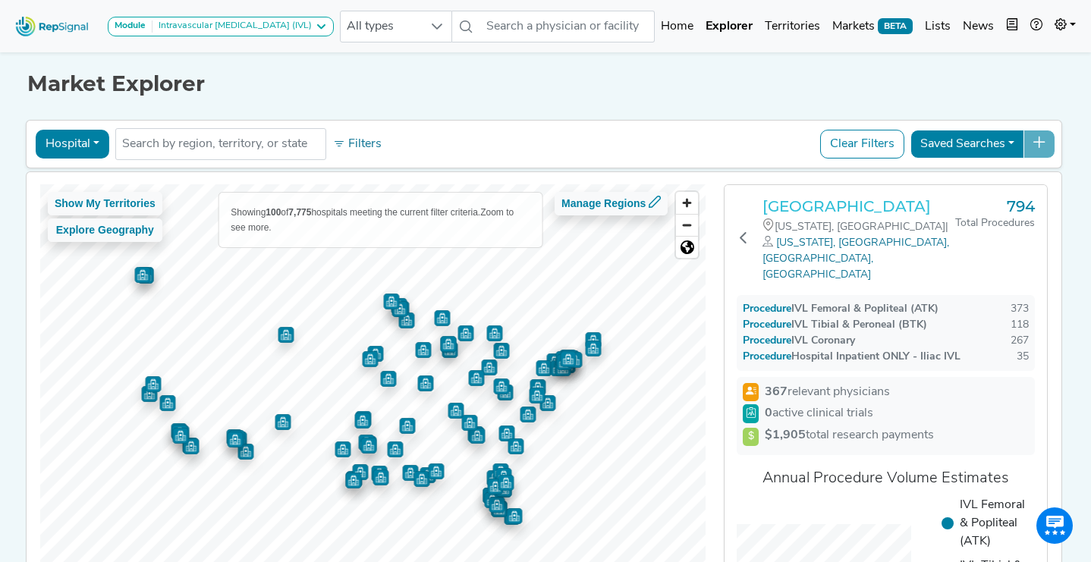
click at [832, 198] on h3 "[GEOGRAPHIC_DATA]" at bounding box center [858, 206] width 193 height 18
click at [82, 146] on button "Hospital" at bounding box center [73, 144] width 74 height 29
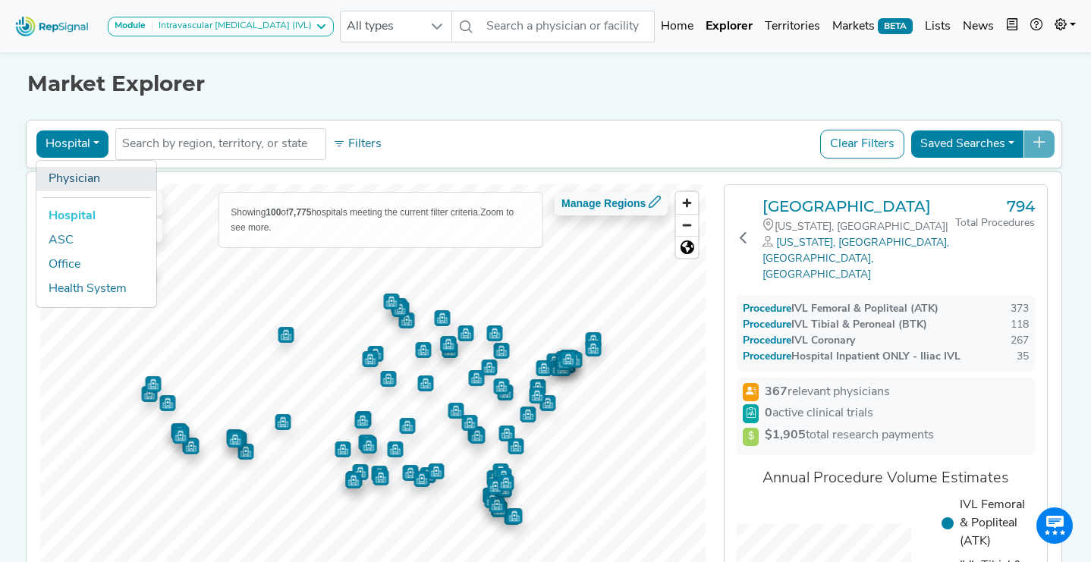
click at [102, 172] on link "Physician" at bounding box center [96, 179] width 120 height 24
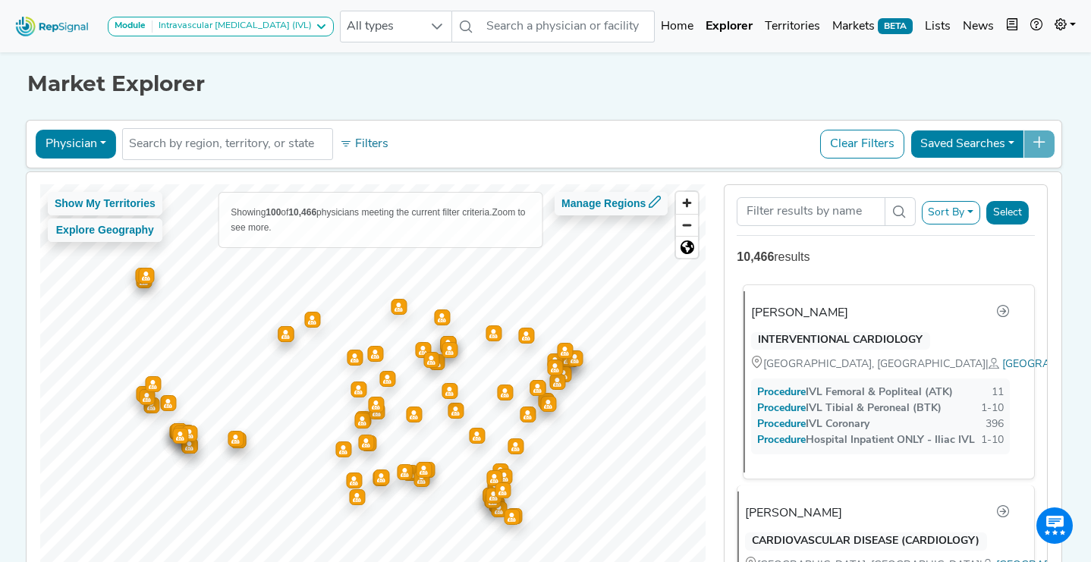
click at [812, 352] on div "INTERVENTIONAL CARDIOLOGY MIAMI, FL | Miami, FL" at bounding box center [880, 349] width 277 height 47
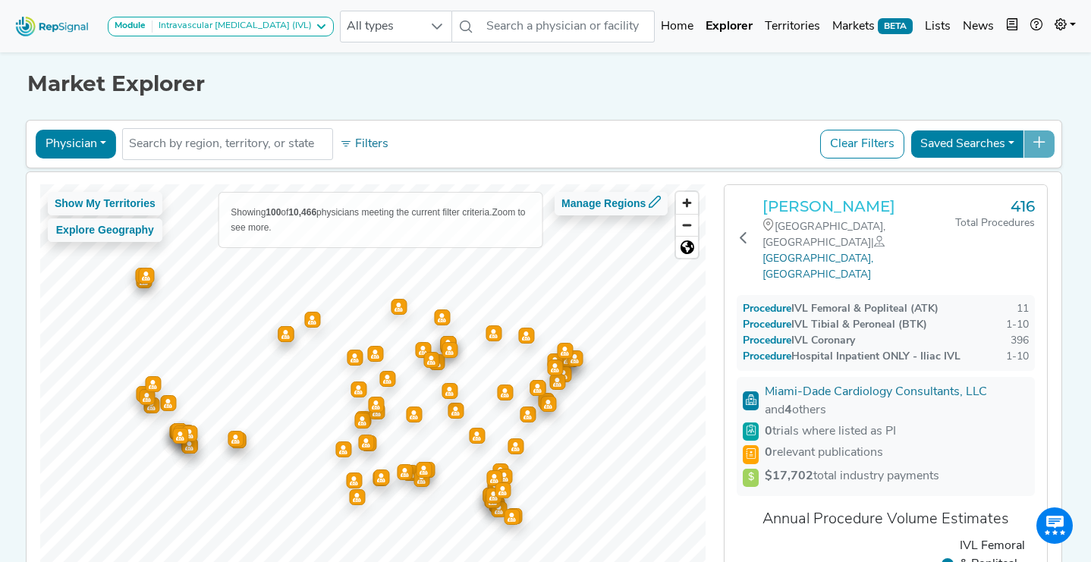
click at [778, 209] on h3 "Hector Crespo-Gosende" at bounding box center [858, 206] width 193 height 18
click at [97, 137] on button "Physician" at bounding box center [76, 144] width 80 height 29
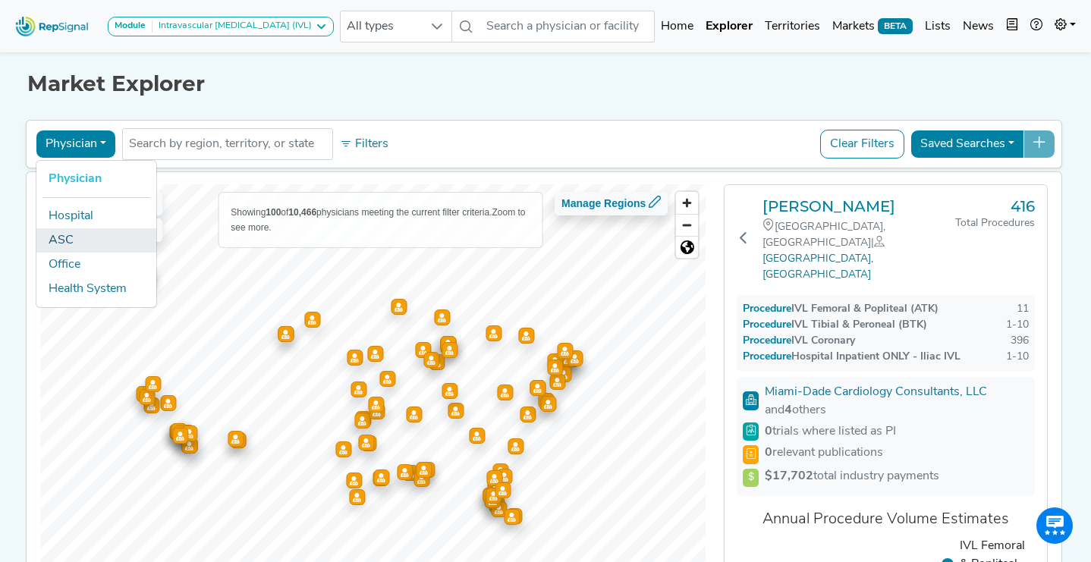
click at [105, 250] on link "ASC" at bounding box center [96, 240] width 120 height 24
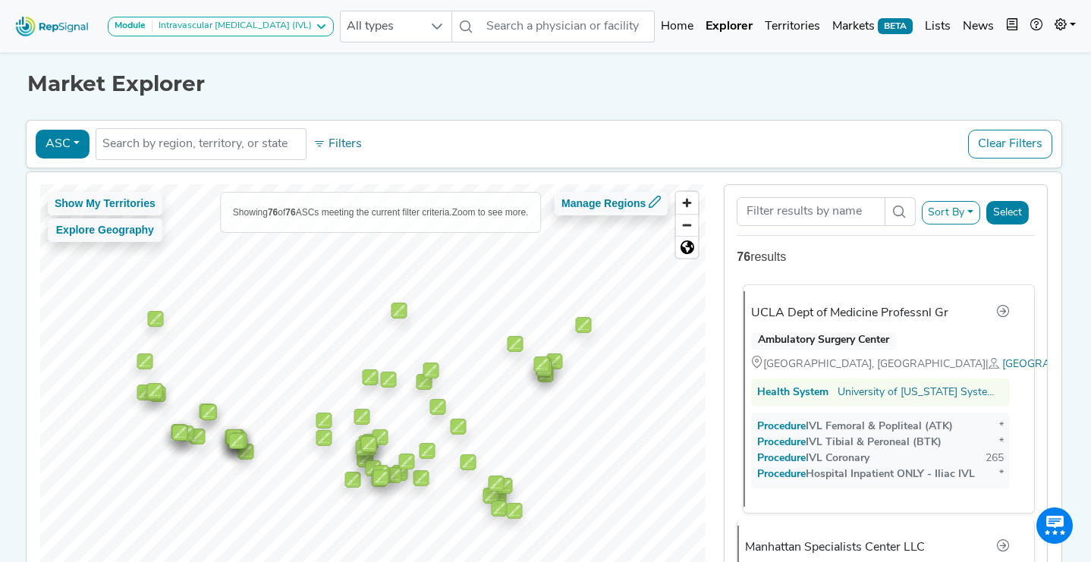
click at [819, 317] on div "UCLA Dept of Medicine Professnl Gr" at bounding box center [849, 313] width 197 height 18
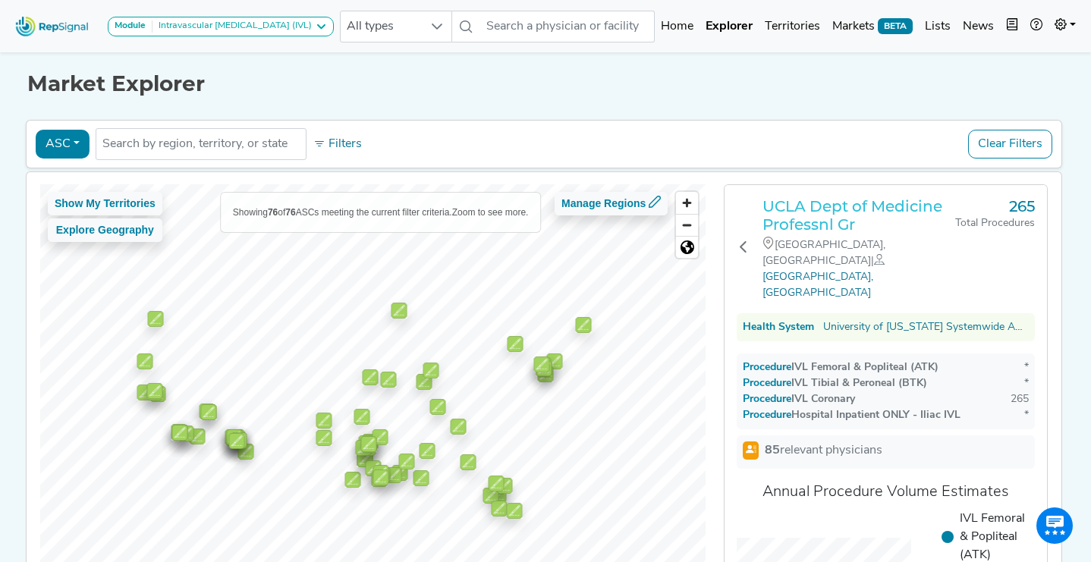
click at [900, 211] on h3 "UCLA Dept of Medicine Professnl Gr" at bounding box center [858, 215] width 193 height 36
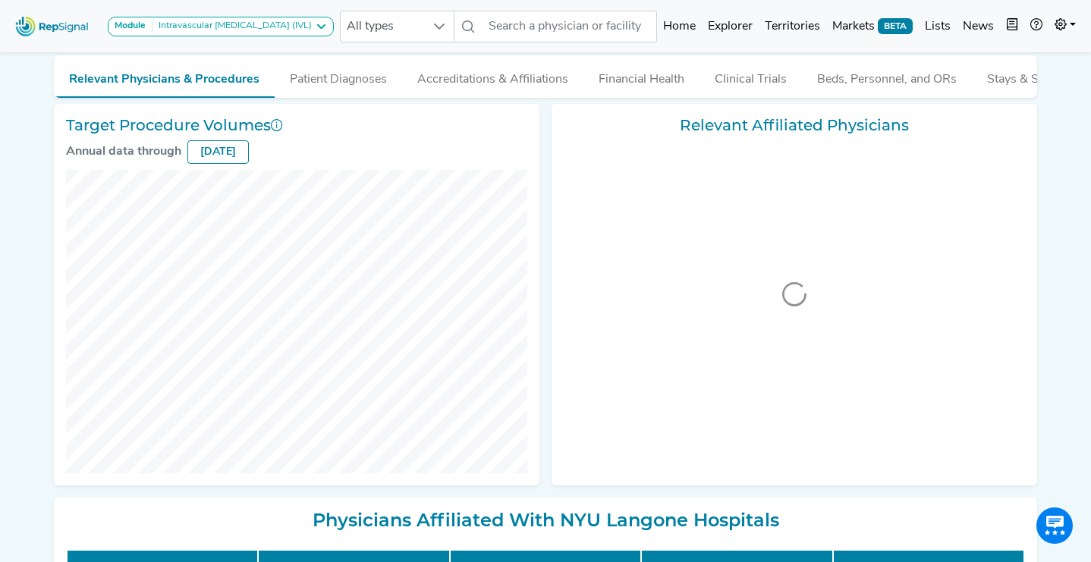
scroll to position [200, 0]
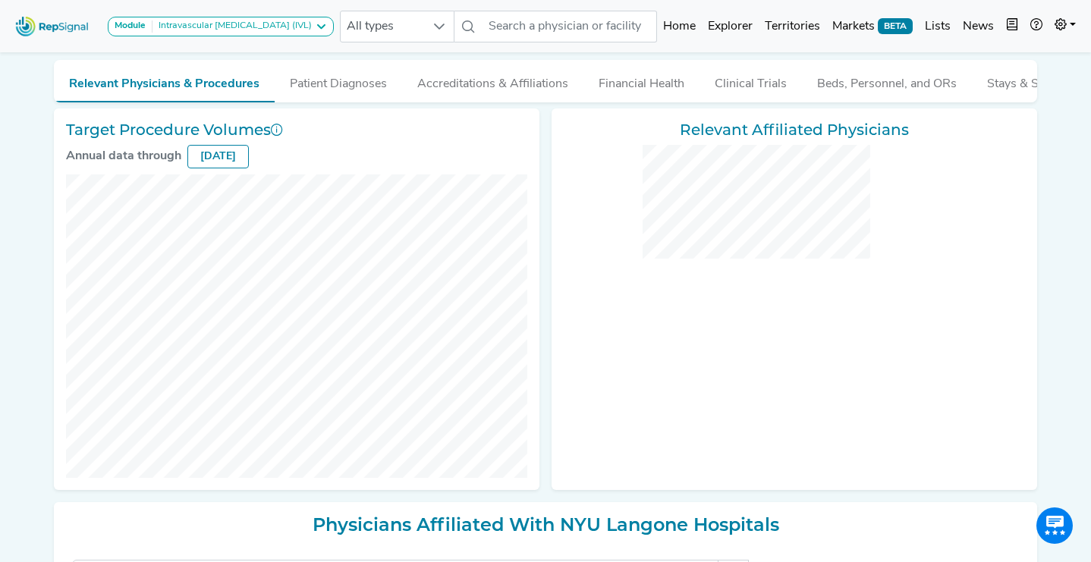
checkbox input "false"
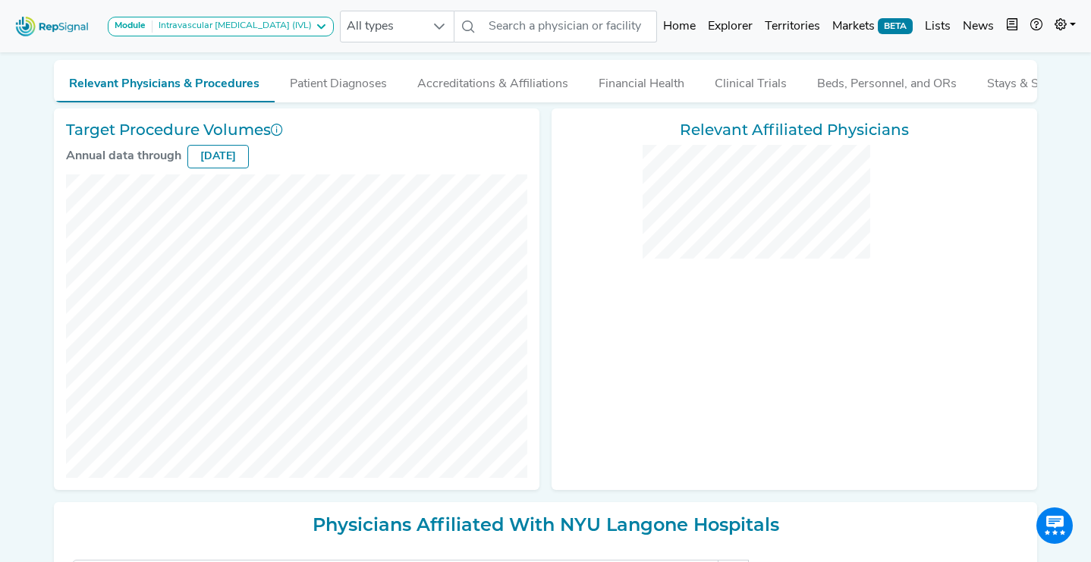
checkbox input "false"
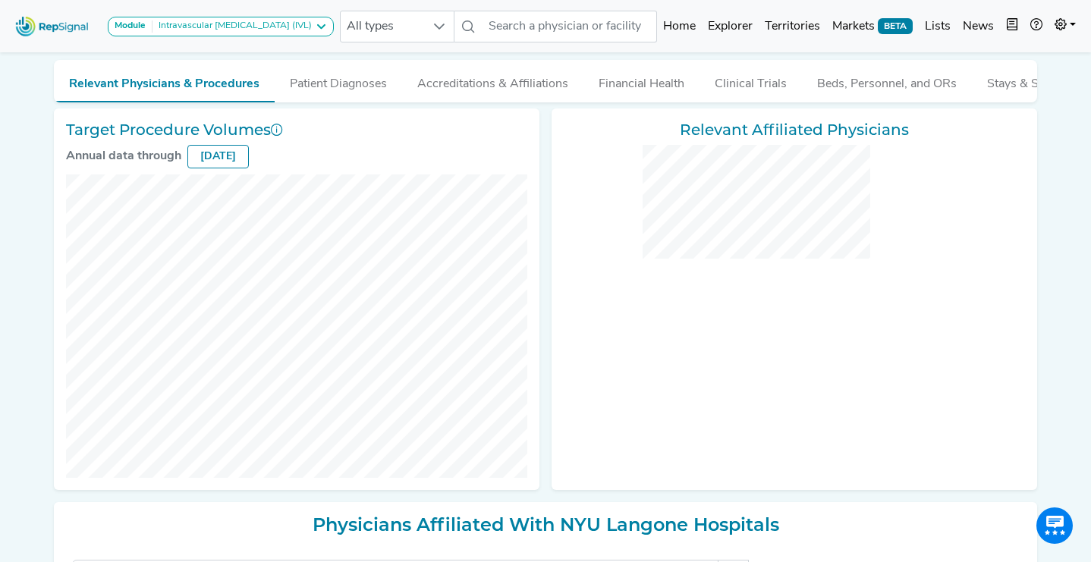
checkbox input "false"
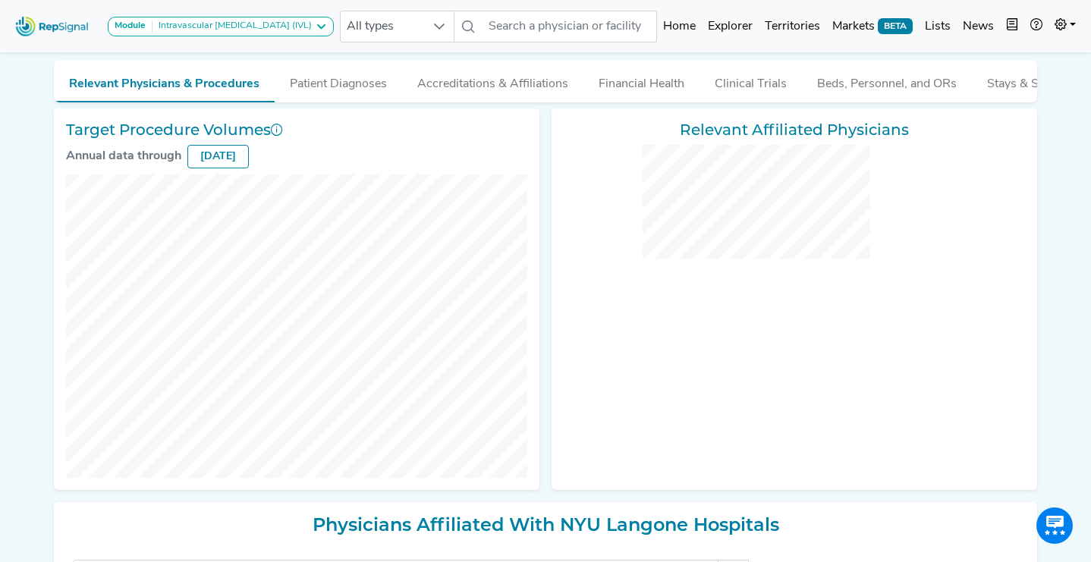
checkbox input "false"
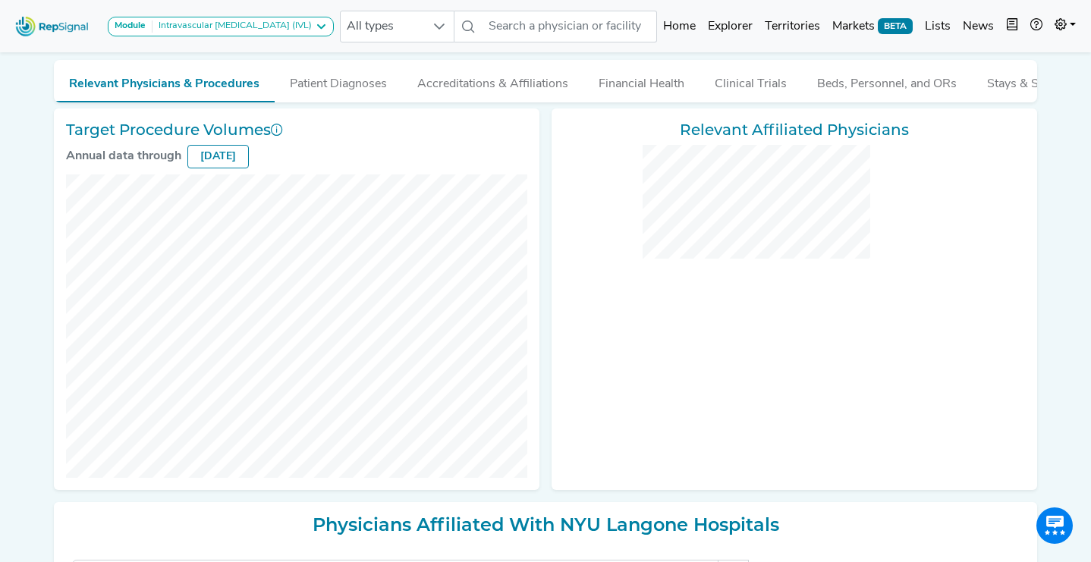
checkbox input "false"
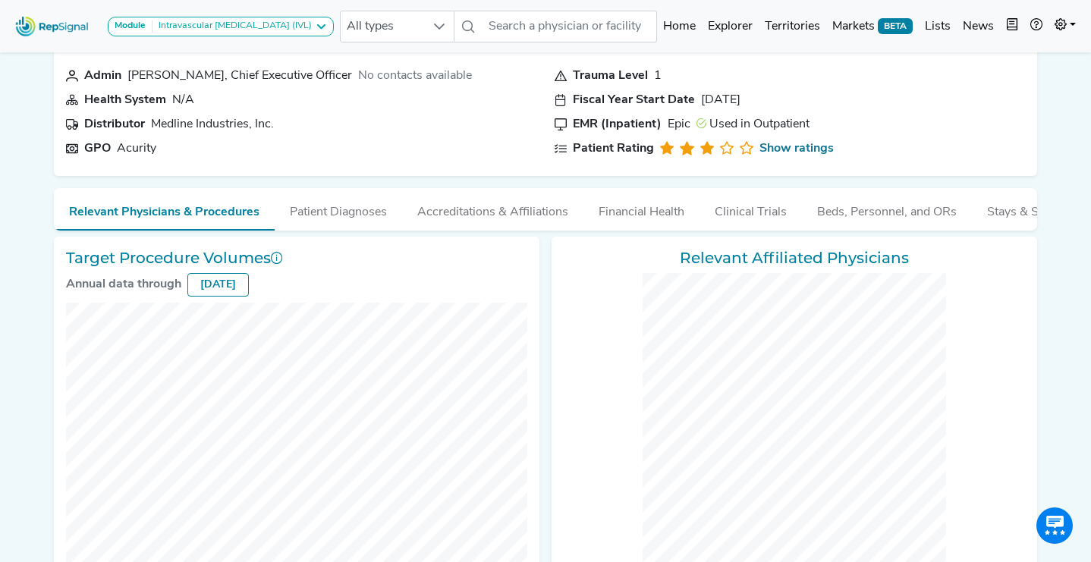
scroll to position [0, 5]
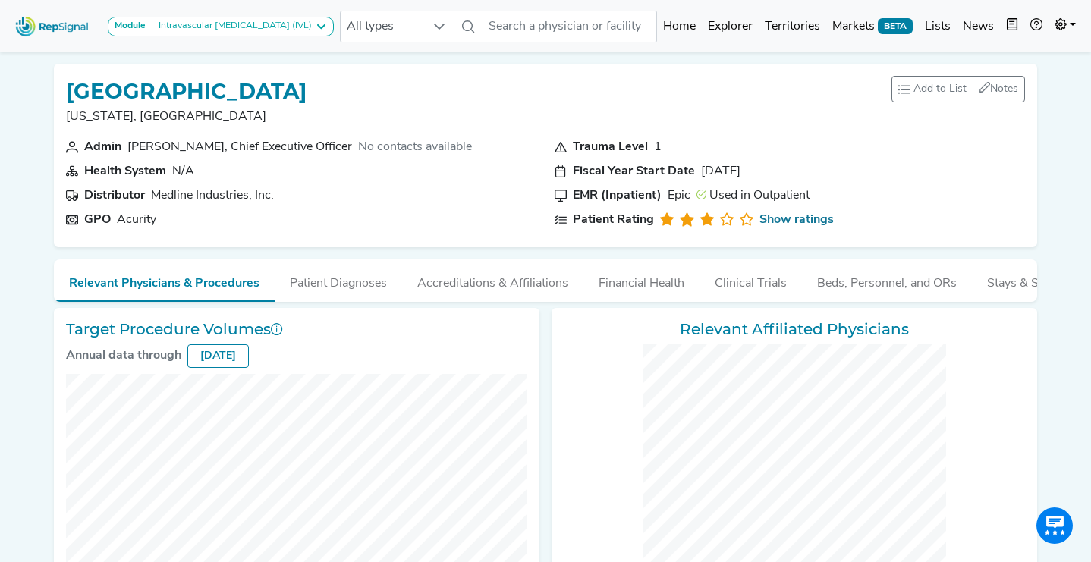
checkbox input "false"
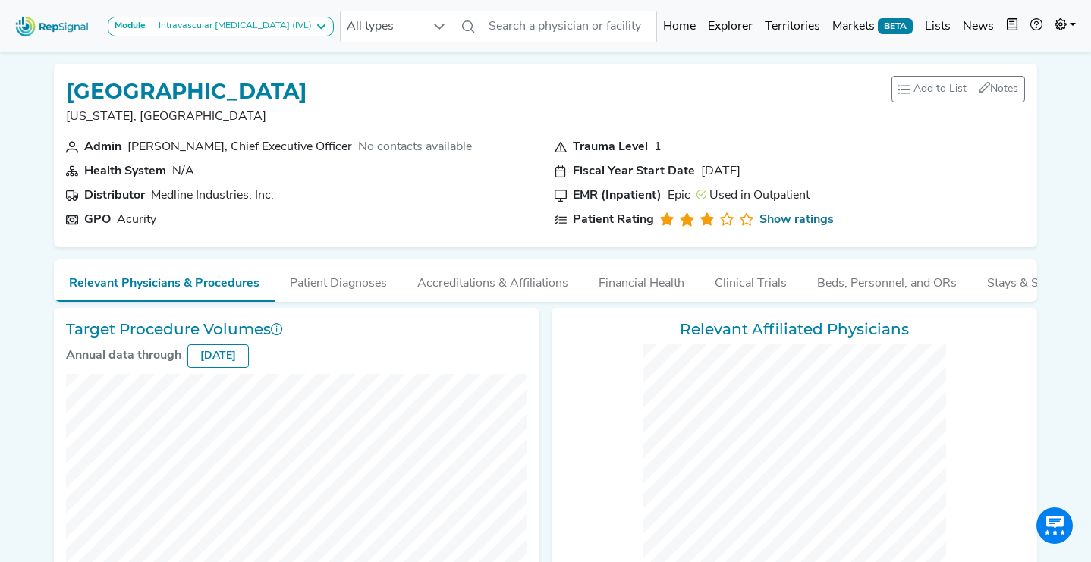
checkbox input "false"
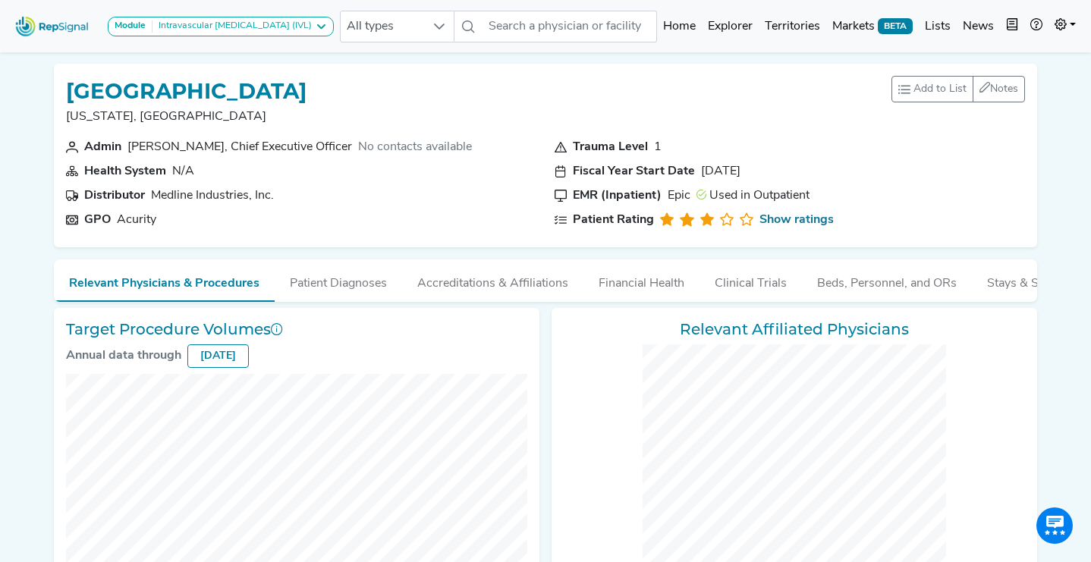
checkbox input "false"
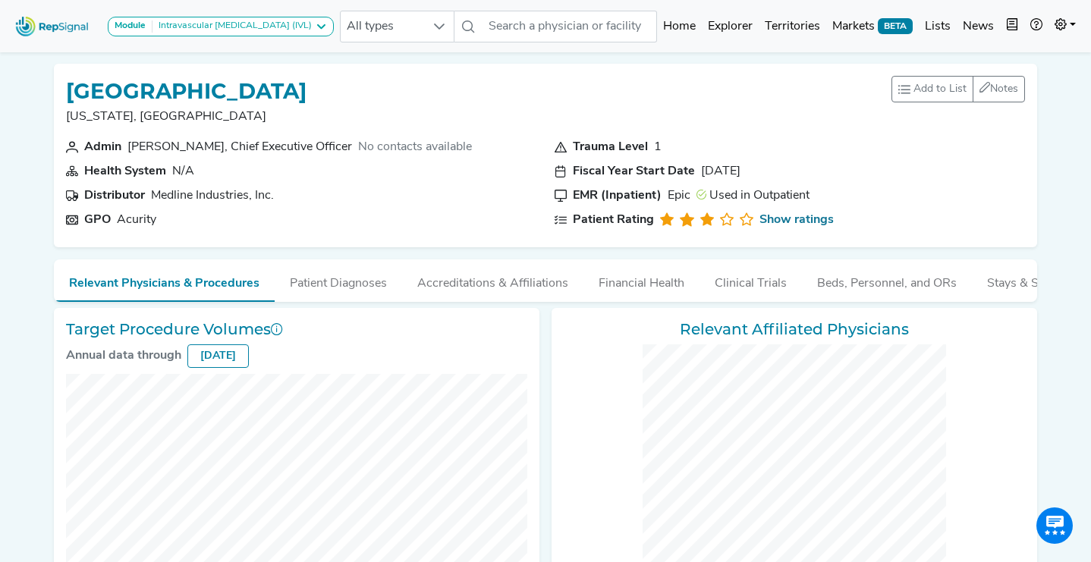
checkbox input "false"
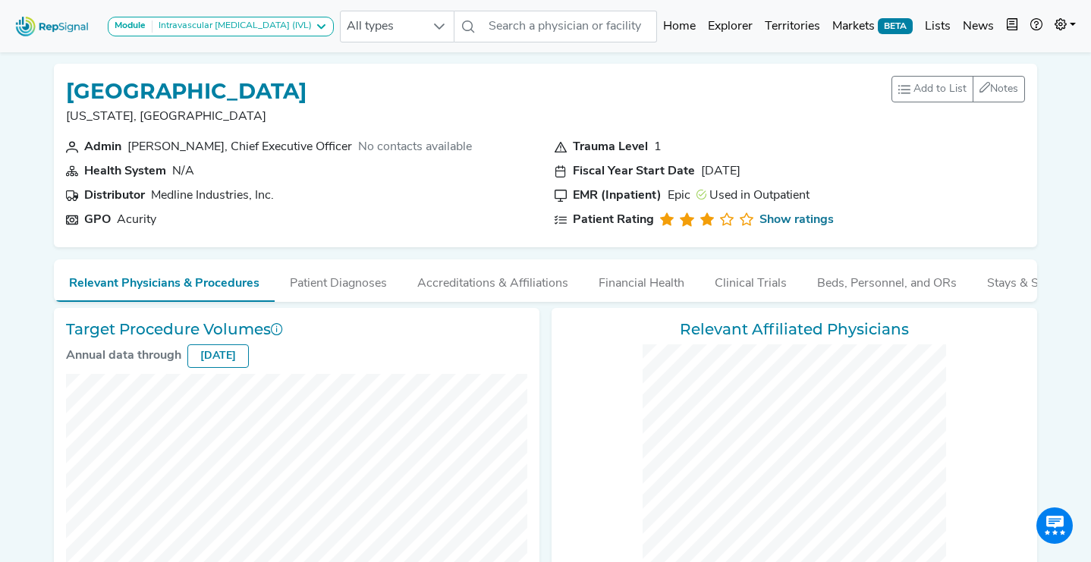
checkbox input "false"
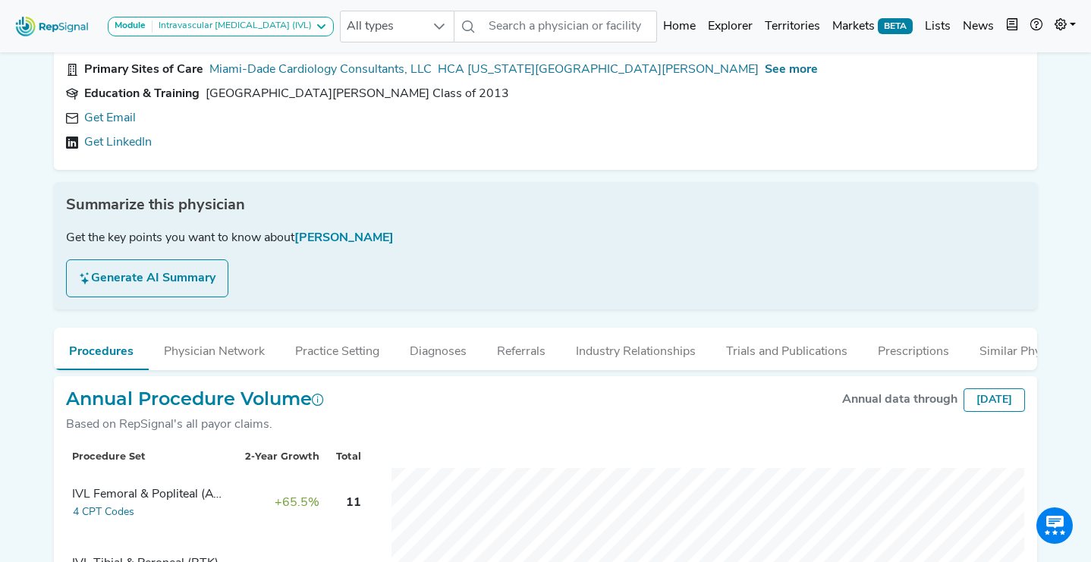
scroll to position [104, 0]
